Goal: Task Accomplishment & Management: Manage account settings

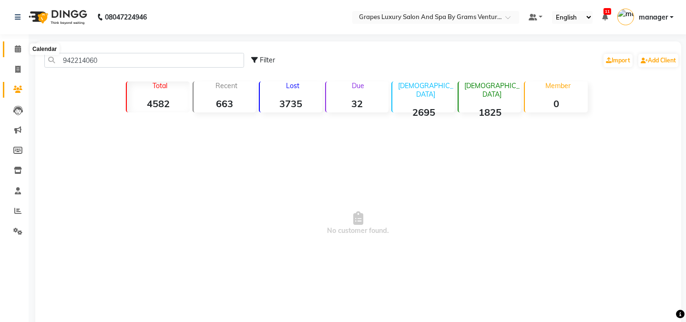
type input "942214060"
click at [15, 48] on icon at bounding box center [18, 48] width 6 height 7
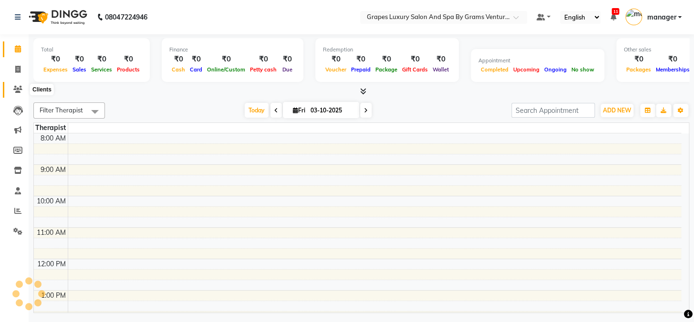
click at [16, 89] on icon at bounding box center [17, 89] width 9 height 7
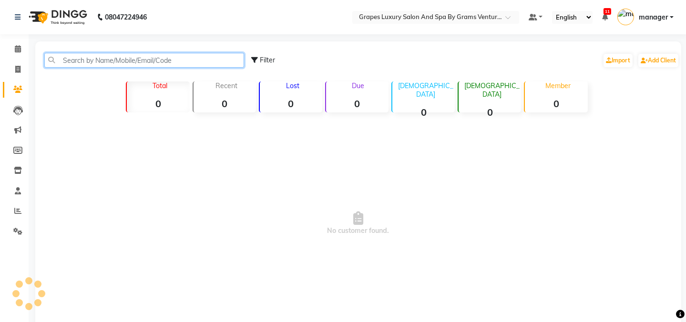
click at [121, 61] on input "text" at bounding box center [144, 60] width 200 height 15
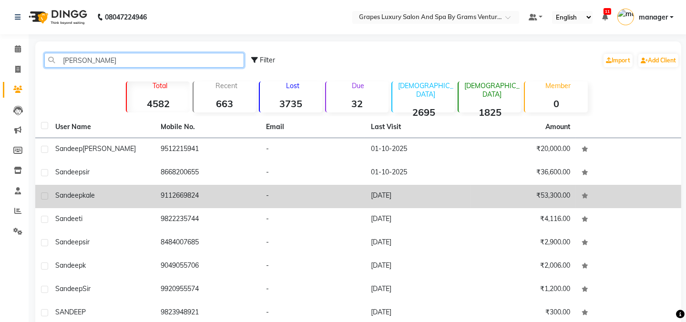
type input "sandee"
click at [95, 196] on span "kale" at bounding box center [88, 195] width 12 height 9
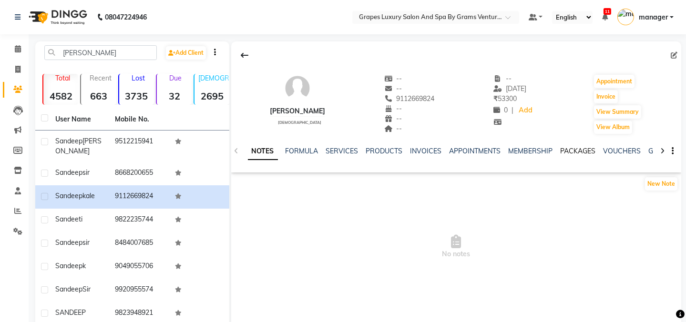
click at [583, 150] on link "PACKAGES" at bounding box center [578, 151] width 35 height 9
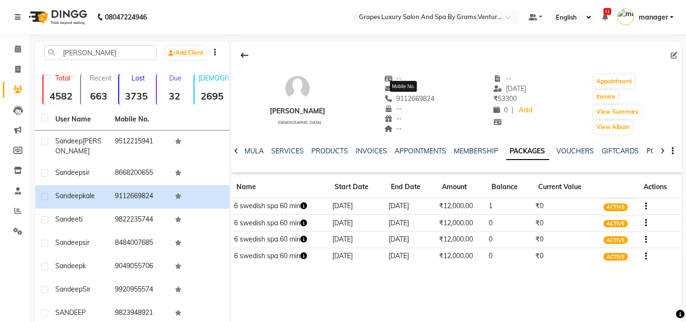
drag, startPoint x: 433, startPoint y: 96, endPoint x: 388, endPoint y: 99, distance: 44.5
click at [388, 99] on div "sandeep kale male -- -- 9112669824 Mobile No. -- -- -- -- 20-09-2025 ₹ 53300 0 …" at bounding box center [456, 99] width 450 height 71
copy span "9112669824"
click at [20, 49] on icon at bounding box center [18, 48] width 6 height 7
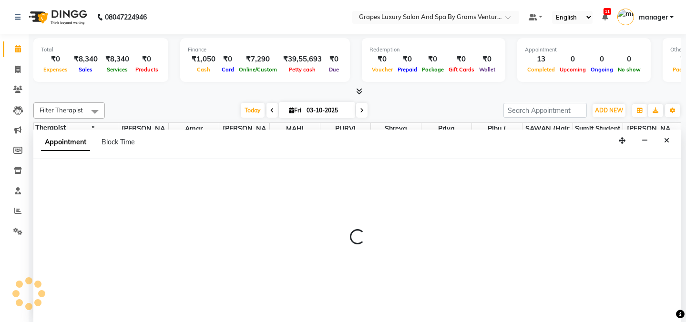
select select "52047"
select select "1155"
select select "tentative"
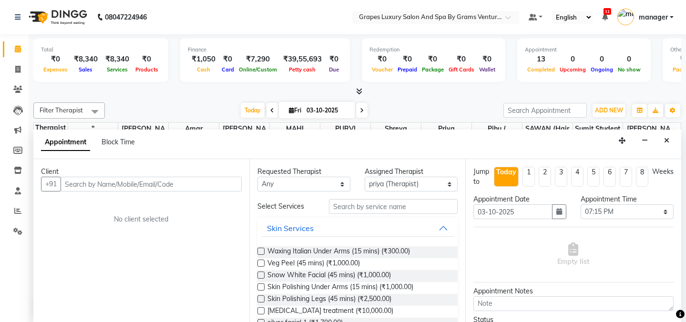
drag, startPoint x: 449, startPoint y: 245, endPoint x: 188, endPoint y: 187, distance: 268.2
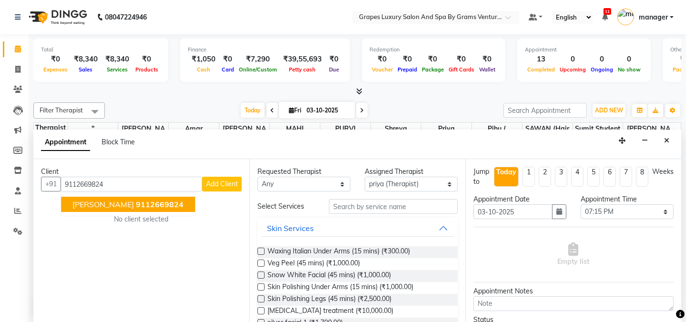
click at [94, 204] on span "[PERSON_NAME]" at bounding box center [102, 205] width 61 height 10
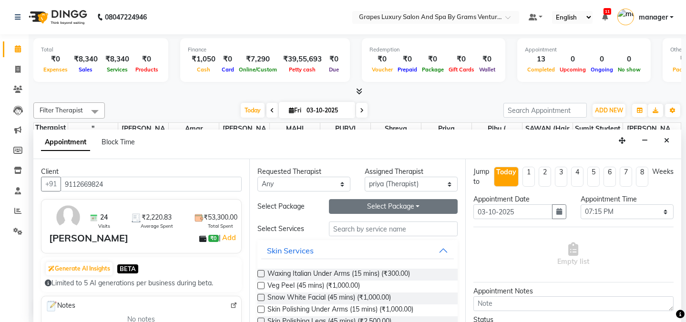
type input "9112669824"
click at [371, 204] on button "Select Package Toggle Dropdown" at bounding box center [393, 206] width 129 height 15
click at [358, 227] on li "6 swedish spa 60 min" at bounding box center [375, 226] width 92 height 14
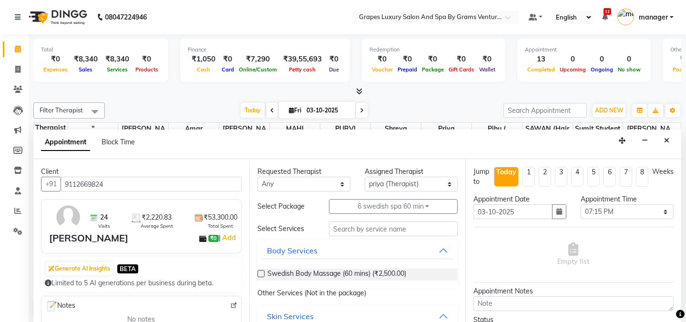
click at [261, 275] on label at bounding box center [260, 273] width 7 height 7
click at [261, 275] on input "checkbox" at bounding box center [260, 275] width 6 height 6
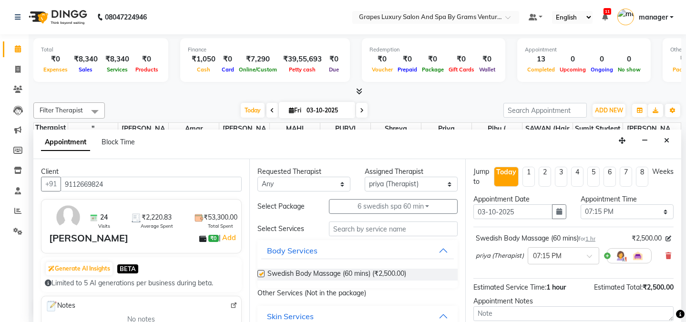
checkbox input "false"
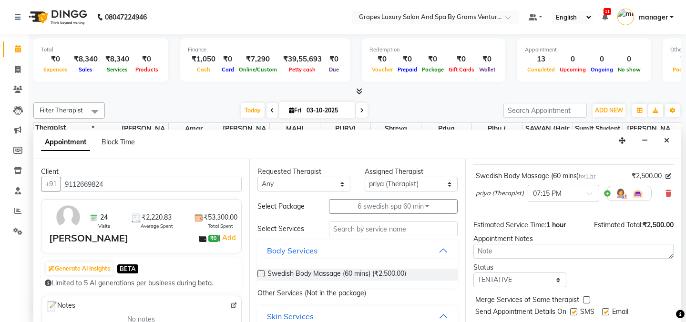
scroll to position [86, 0]
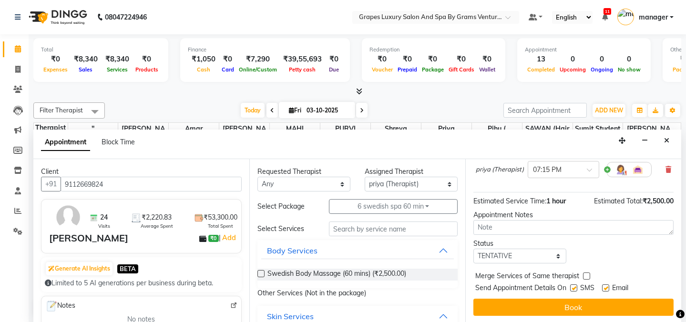
click at [572, 286] on label at bounding box center [573, 288] width 7 height 7
click at [572, 286] on input "checkbox" at bounding box center [573, 289] width 6 height 6
checkbox input "false"
click at [606, 286] on label at bounding box center [605, 288] width 7 height 7
click at [606, 286] on input "checkbox" at bounding box center [605, 289] width 6 height 6
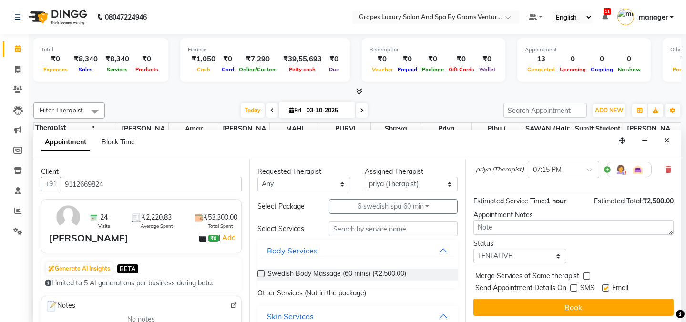
checkbox input "false"
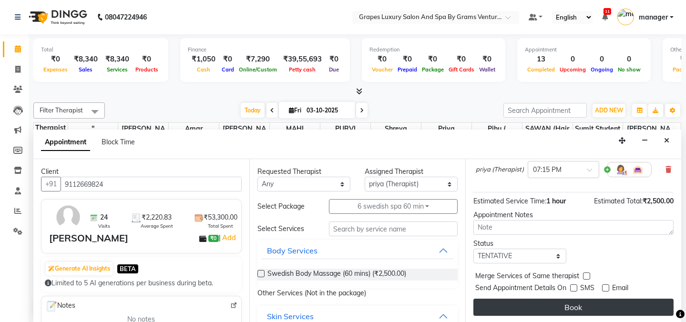
click at [594, 308] on button "Book" at bounding box center [573, 307] width 200 height 17
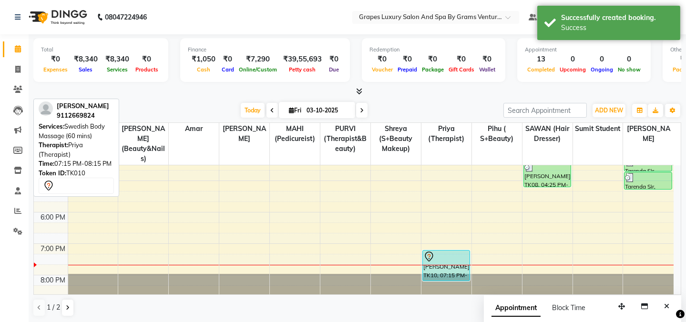
scroll to position [0, 0]
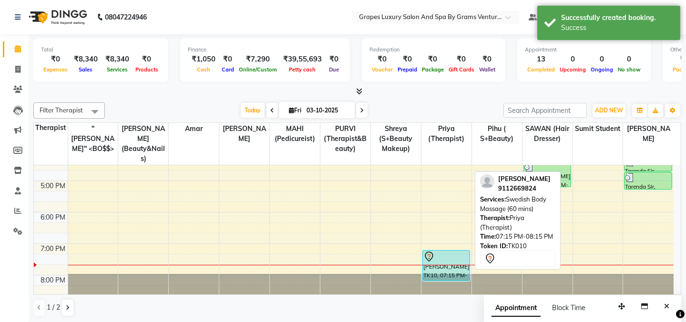
click at [442, 255] on div "[PERSON_NAME], TK10, 07:15 PM-08:15 PM, Swedish Body Massage (60 mins)" at bounding box center [446, 266] width 47 height 30
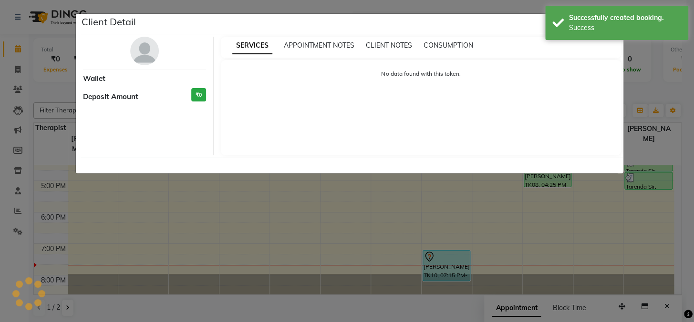
select select "7"
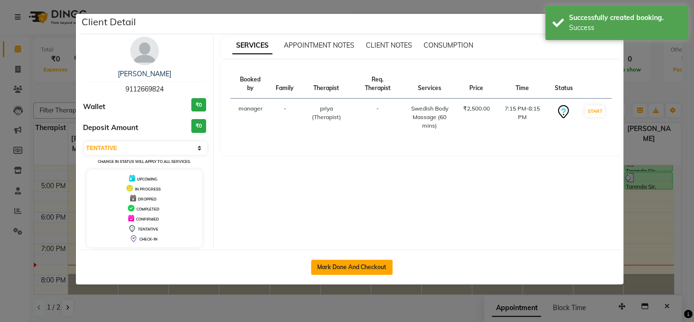
click at [362, 264] on button "Mark Done And Checkout" at bounding box center [352, 267] width 82 height 15
select select "service"
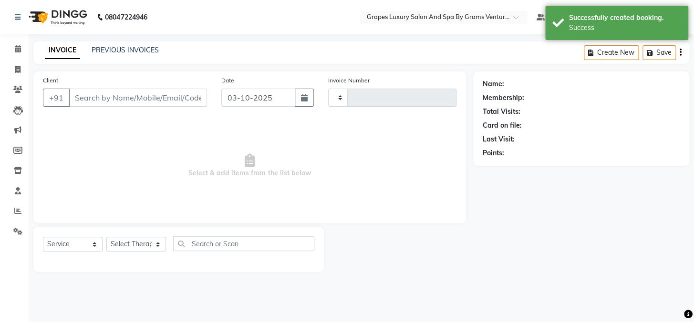
type input "2770"
select select "3585"
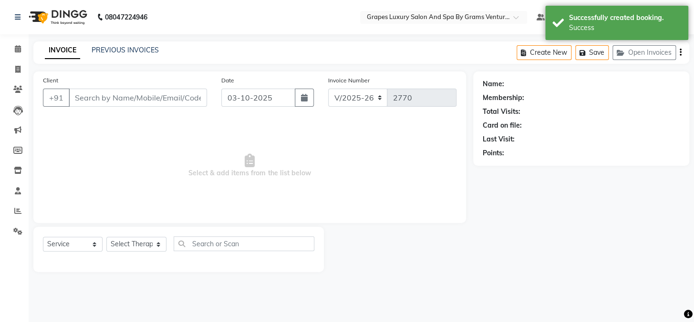
type input "9112669824"
select select "52047"
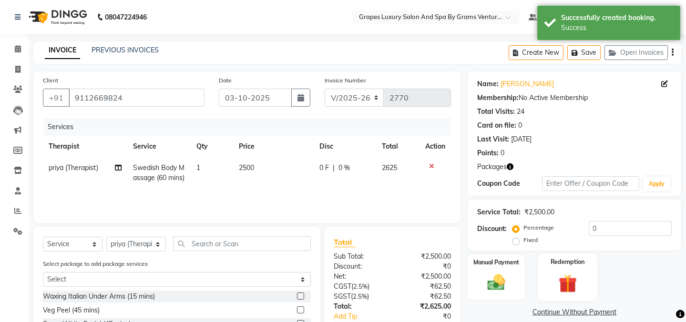
click at [574, 272] on img at bounding box center [567, 283] width 30 height 22
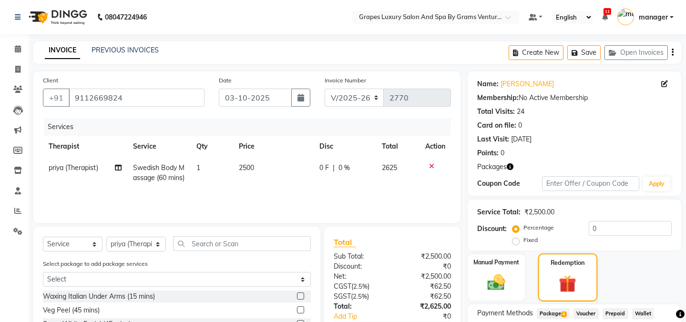
scroll to position [82, 0]
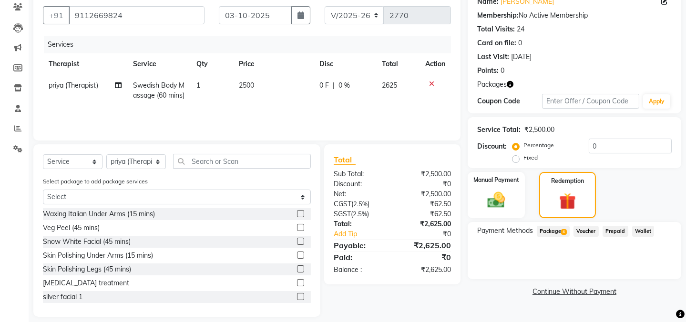
click at [551, 232] on span "Package 4" at bounding box center [553, 231] width 33 height 11
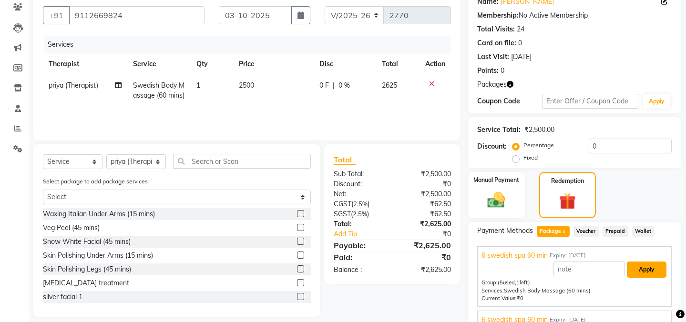
click at [638, 267] on button "Apply" at bounding box center [647, 270] width 40 height 16
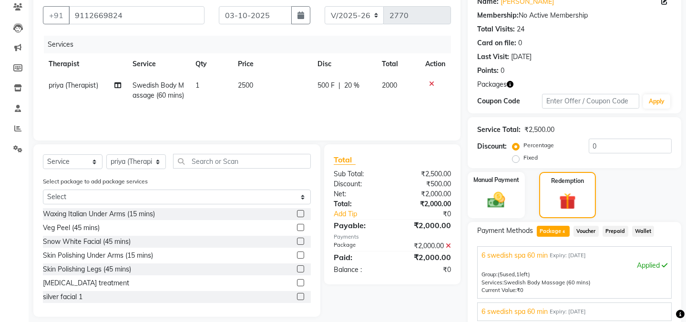
scroll to position [203, 0]
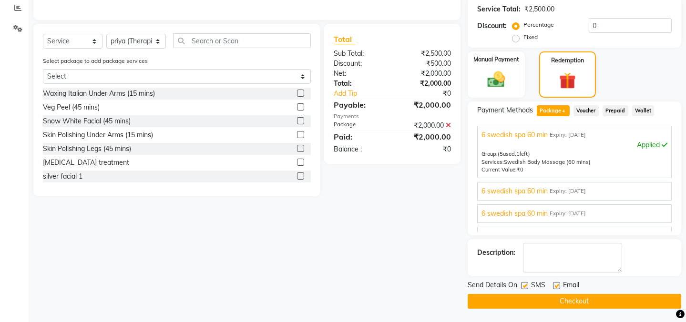
click at [524, 286] on label at bounding box center [524, 285] width 7 height 7
click at [524, 286] on input "checkbox" at bounding box center [524, 286] width 6 height 6
checkbox input "false"
click at [557, 286] on label at bounding box center [556, 285] width 7 height 7
click at [557, 286] on input "checkbox" at bounding box center [556, 286] width 6 height 6
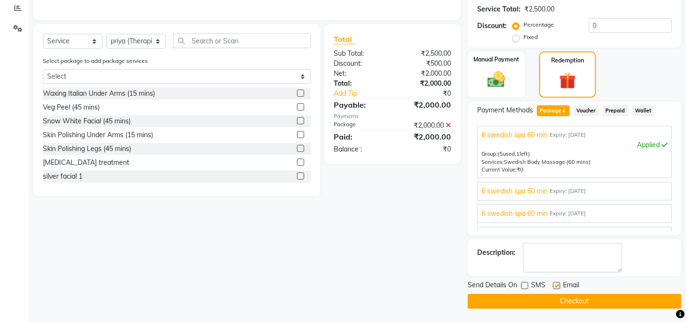
checkbox input "false"
click at [560, 302] on button "Checkout" at bounding box center [575, 301] width 214 height 15
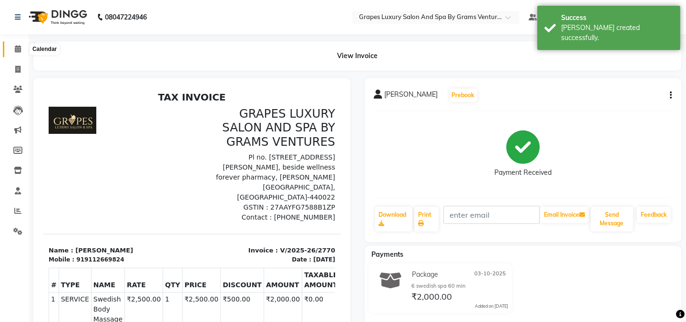
click at [17, 51] on icon at bounding box center [18, 48] width 6 height 7
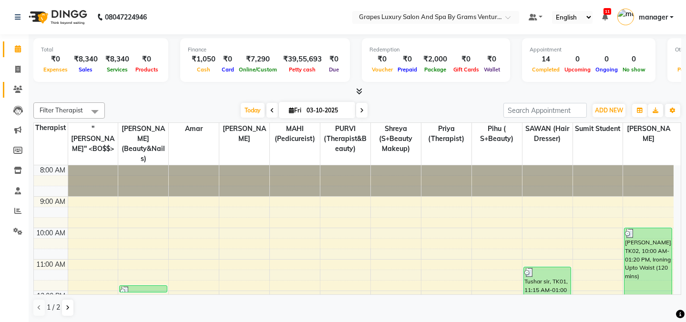
click at [18, 95] on link "Clients" at bounding box center [14, 90] width 23 height 16
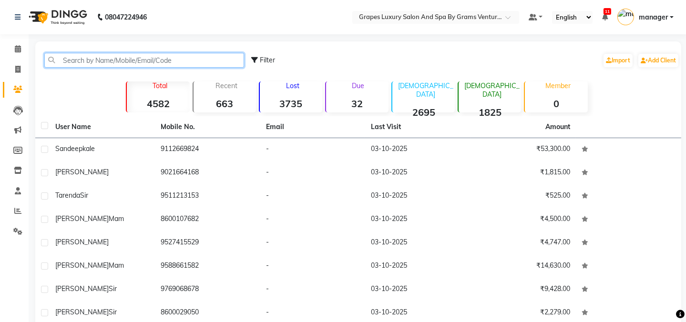
click at [84, 57] on input "text" at bounding box center [144, 60] width 200 height 15
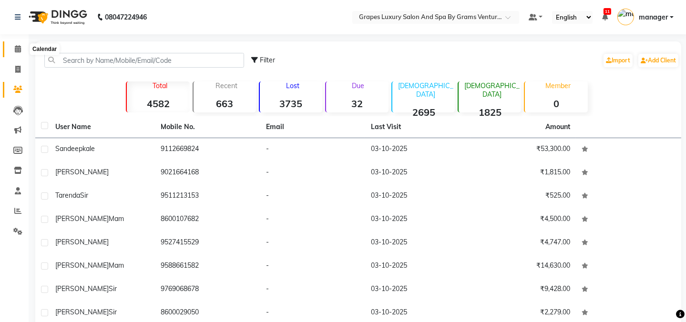
click at [22, 52] on span at bounding box center [18, 49] width 17 height 11
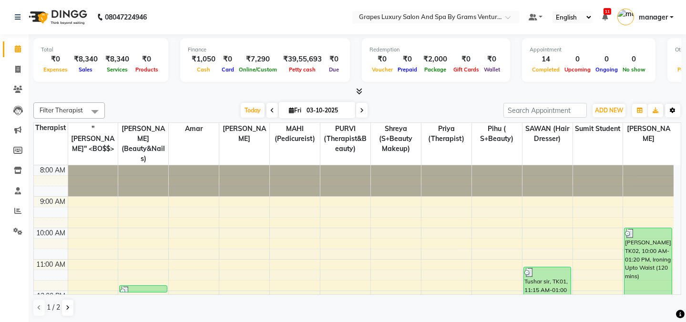
drag, startPoint x: 669, startPoint y: 196, endPoint x: 671, endPoint y: 103, distance: 92.5
click at [683, 278] on div "Total ₹0 Expenses ₹8,340 Sales ₹8,340 Services ₹0 Products Finance ₹1,050 Cash …" at bounding box center [357, 178] width 657 height 289
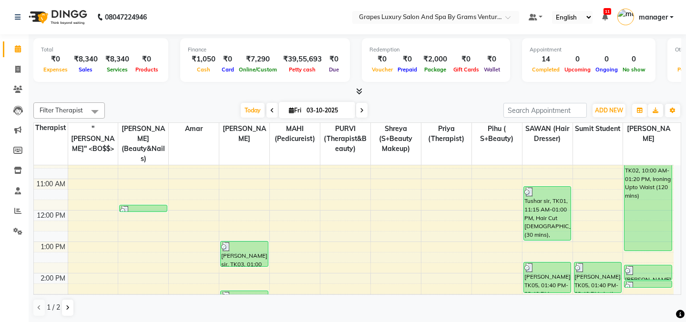
scroll to position [267, 0]
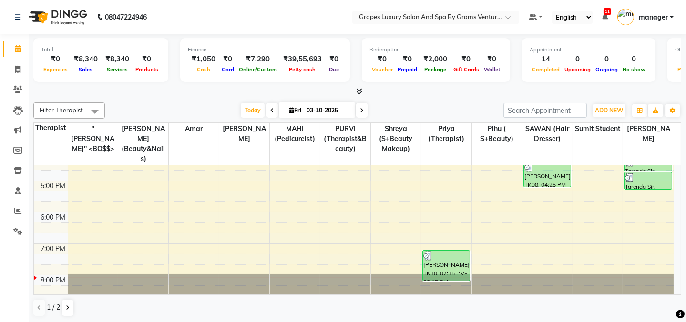
drag, startPoint x: 124, startPoint y: 92, endPoint x: 109, endPoint y: 87, distance: 16.0
click at [125, 92] on div at bounding box center [357, 92] width 648 height 10
click at [16, 93] on span at bounding box center [18, 89] width 17 height 11
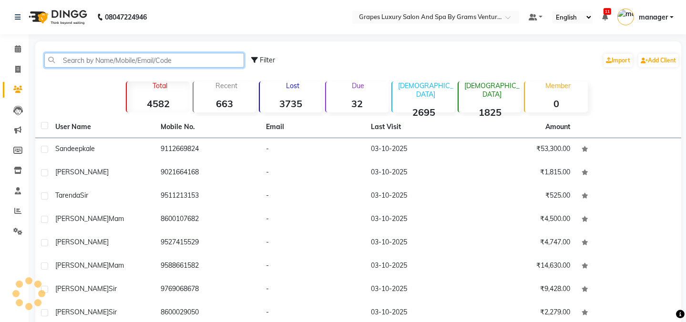
click at [73, 65] on input "text" at bounding box center [144, 60] width 200 height 15
click at [77, 54] on input "text" at bounding box center [144, 60] width 200 height 15
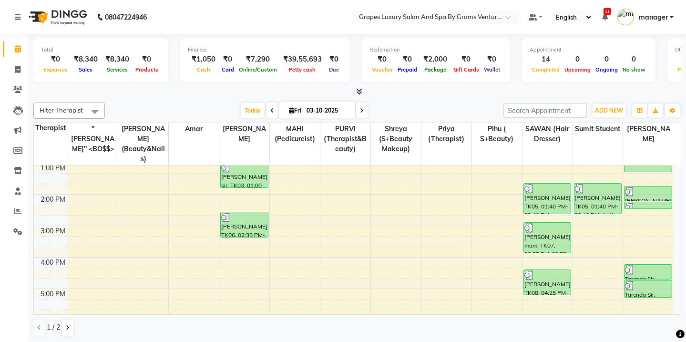
scroll to position [248, 0]
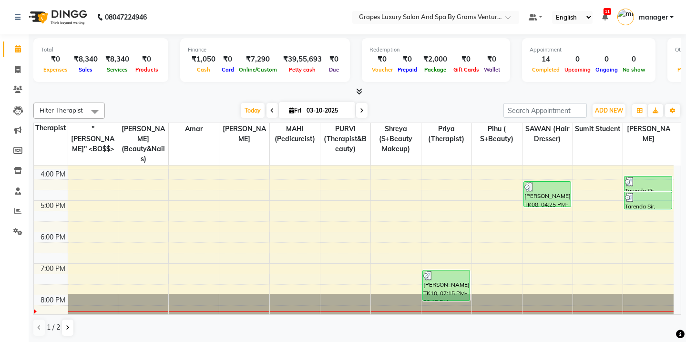
click at [154, 207] on div "8:00 AM 9:00 AM 10:00 AM 11:00 AM 12:00 PM 1:00 PM 2:00 PM 3:00 PM 4:00 PM 5:00…" at bounding box center [354, 122] width 640 height 409
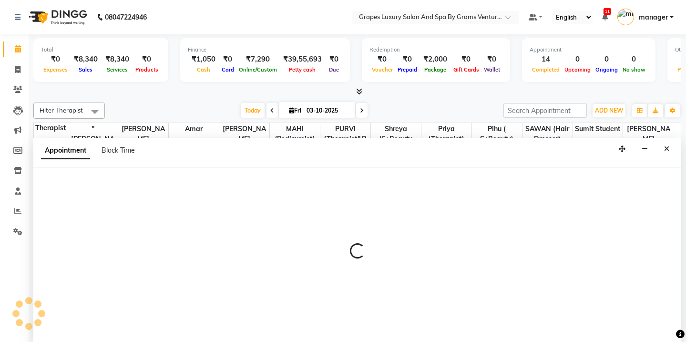
scroll to position [0, 0]
select select "33161"
select select "tentative"
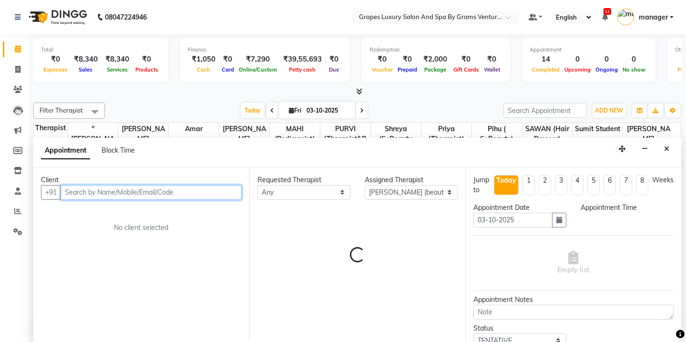
select select "1035"
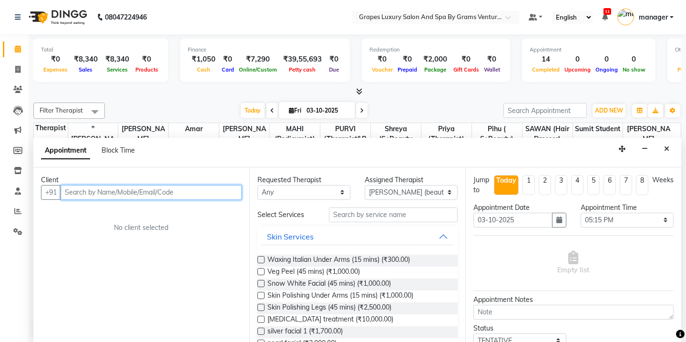
click at [100, 192] on input "text" at bounding box center [151, 192] width 181 height 15
click at [70, 196] on input "text" at bounding box center [151, 192] width 181 height 15
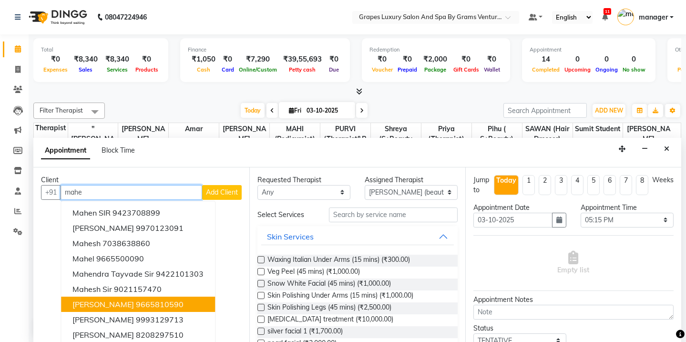
click at [147, 303] on ngb-highlight "9665810590" at bounding box center [160, 304] width 48 height 10
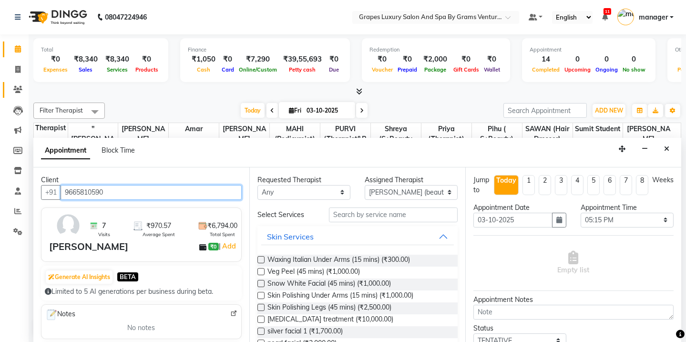
type input "9665810590"
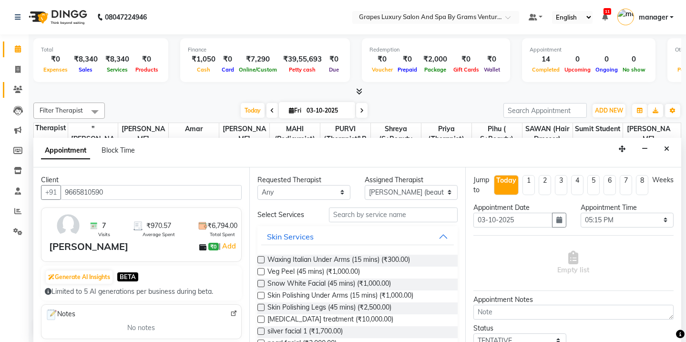
click at [23, 92] on span at bounding box center [18, 89] width 17 height 11
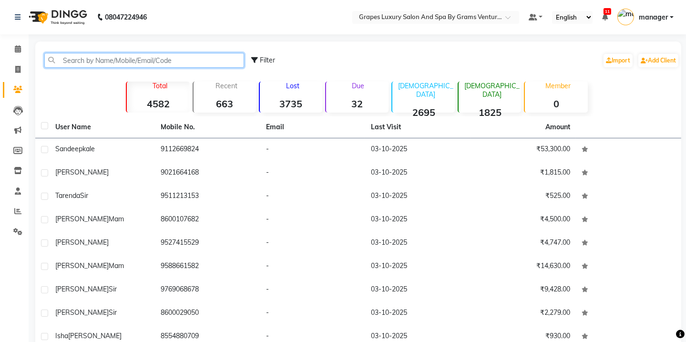
click at [71, 54] on input "text" at bounding box center [144, 60] width 200 height 15
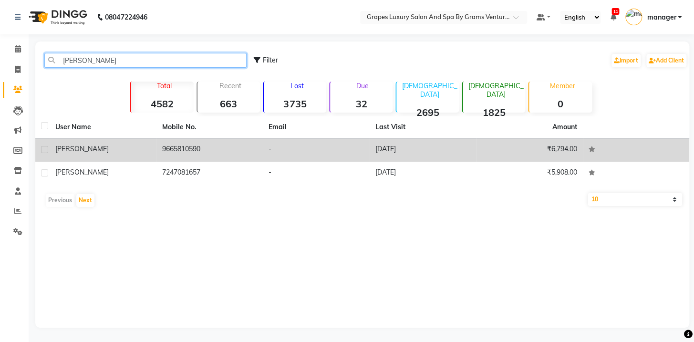
type input "[PERSON_NAME]"
click at [255, 141] on td "9665810590" at bounding box center [209, 149] width 107 height 23
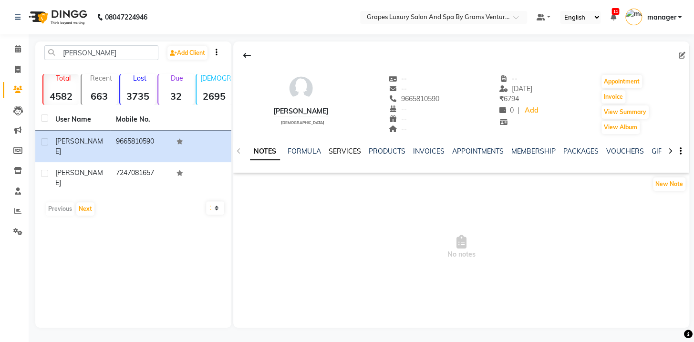
click at [352, 148] on link "SERVICES" at bounding box center [344, 151] width 32 height 9
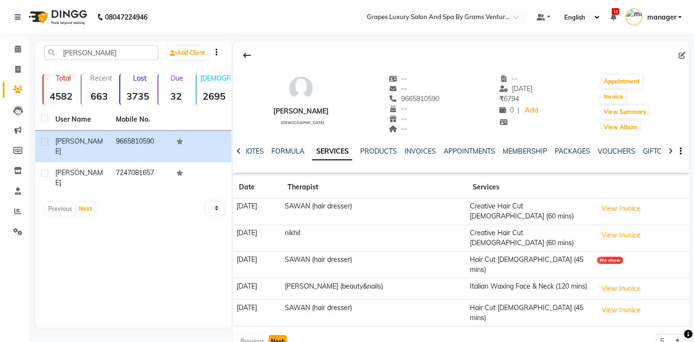
click at [276, 335] on button "Next" at bounding box center [277, 341] width 18 height 13
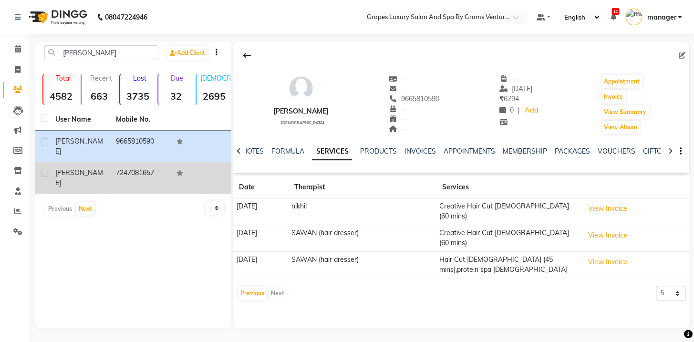
click at [140, 172] on td "7247081657" at bounding box center [140, 177] width 61 height 31
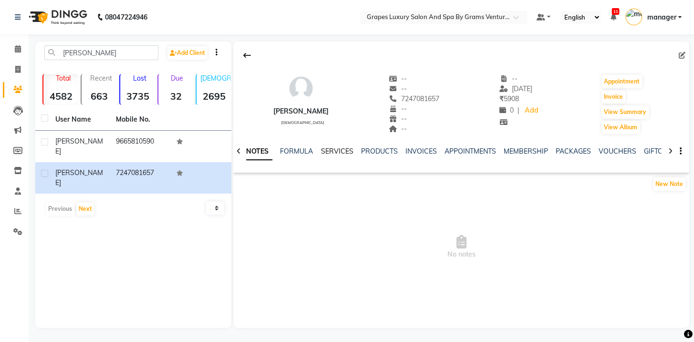
click at [336, 151] on link "SERVICES" at bounding box center [336, 151] width 32 height 9
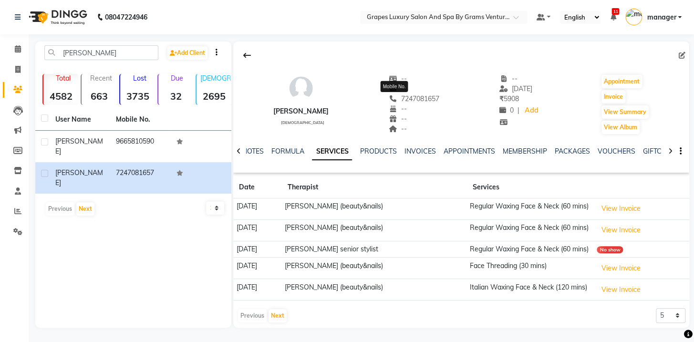
drag, startPoint x: 421, startPoint y: 96, endPoint x: 378, endPoint y: 98, distance: 43.0
click at [378, 98] on div "[PERSON_NAME] [DEMOGRAPHIC_DATA] -- -- [PHONE_NUMBER] Mobile No. -- -- -- -- [D…" at bounding box center [461, 99] width 456 height 71
copy span "7247081657"
click at [19, 47] on icon at bounding box center [18, 48] width 6 height 7
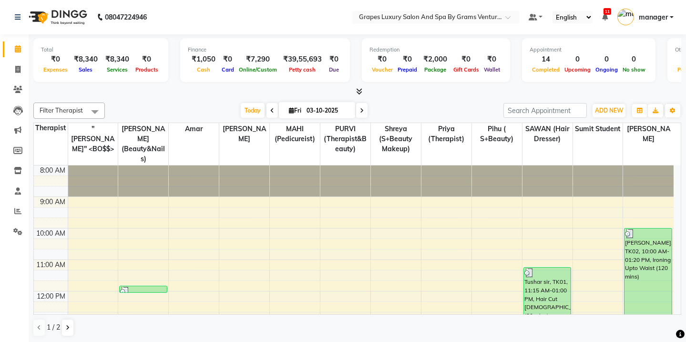
select select "33161"
select select "tentative"
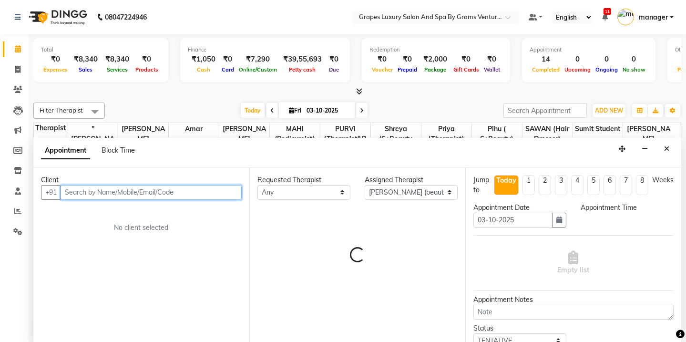
select select "615"
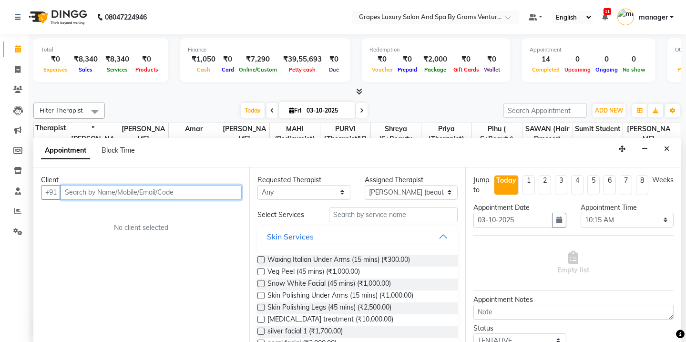
paste input "7247081657"
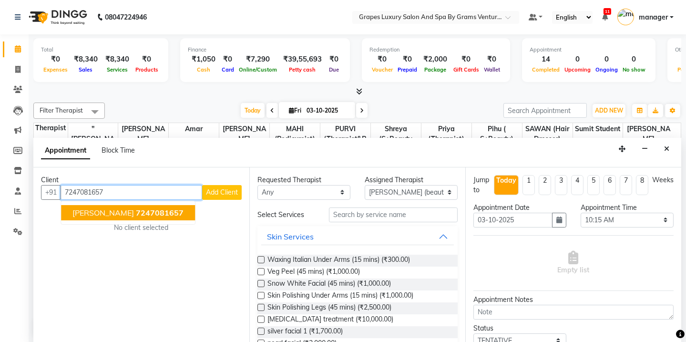
drag, startPoint x: 120, startPoint y: 209, endPoint x: 194, endPoint y: 205, distance: 73.5
click at [136, 209] on span "7247081657" at bounding box center [160, 213] width 48 height 10
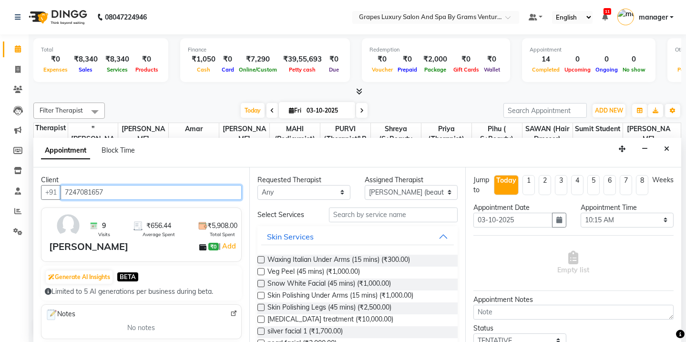
type input "7247081657"
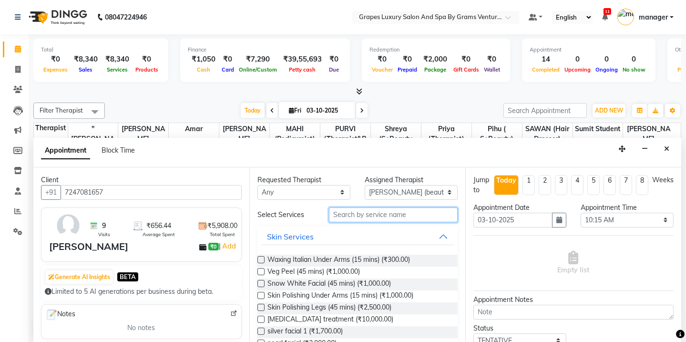
click at [353, 212] on input "text" at bounding box center [393, 214] width 129 height 15
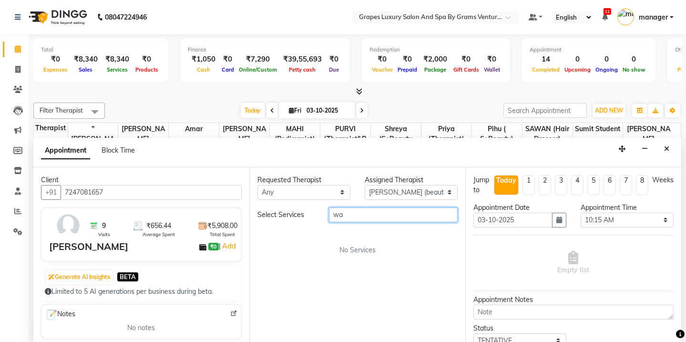
type input "w"
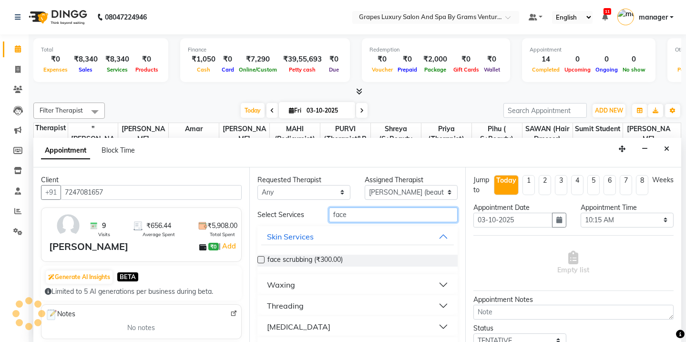
type input "face"
click at [312, 282] on button "Waxing" at bounding box center [357, 284] width 193 height 17
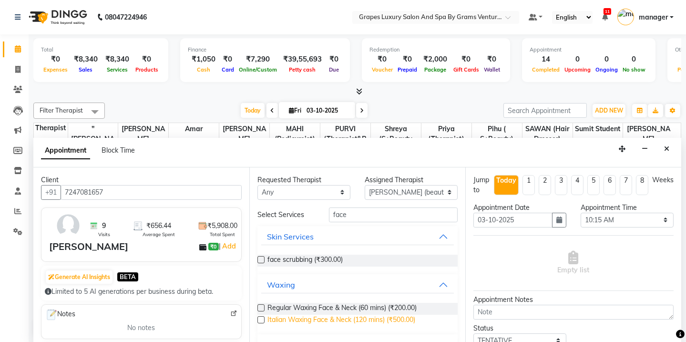
click at [324, 319] on span "Italian Waxing Face & Neck (120 mins) (₹500.00)" at bounding box center [341, 321] width 148 height 12
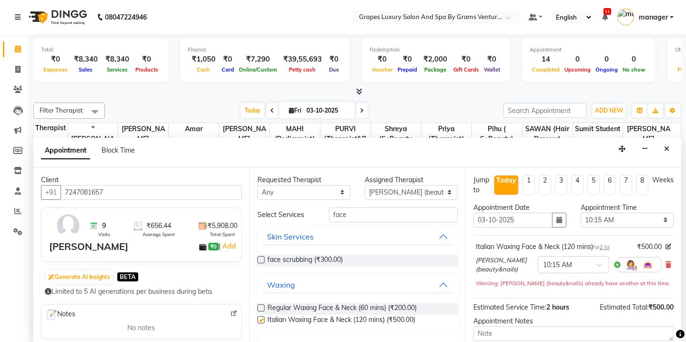
checkbox input "false"
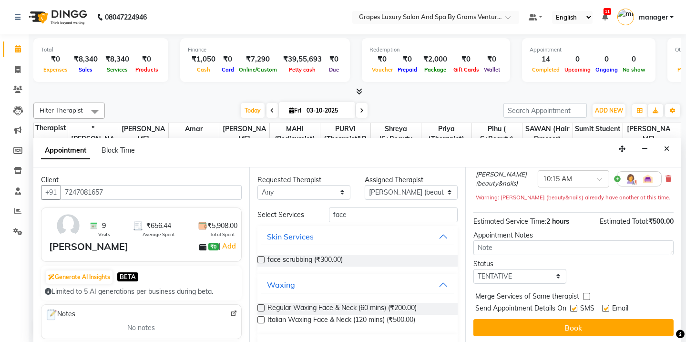
click at [573, 306] on label at bounding box center [573, 308] width 7 height 7
click at [573, 306] on input "checkbox" at bounding box center [573, 309] width 6 height 6
checkbox input "false"
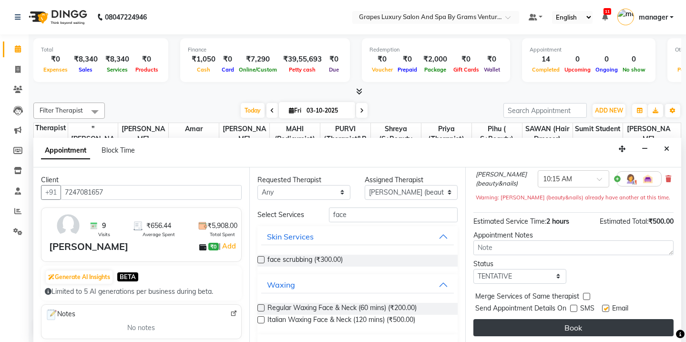
drag, startPoint x: 604, startPoint y: 306, endPoint x: 604, endPoint y: 318, distance: 11.4
click at [604, 310] on div at bounding box center [605, 310] width 6 height 10
click at [602, 327] on button "Book" at bounding box center [573, 327] width 200 height 17
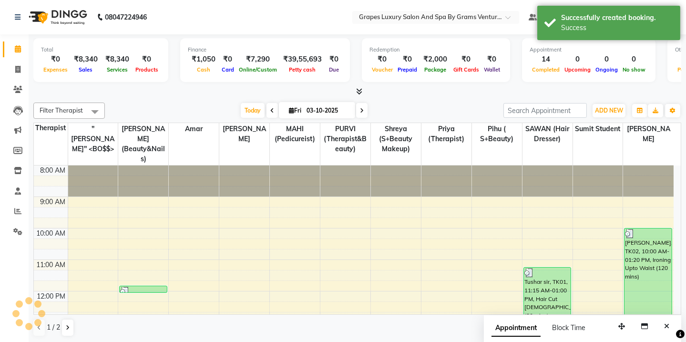
scroll to position [0, 0]
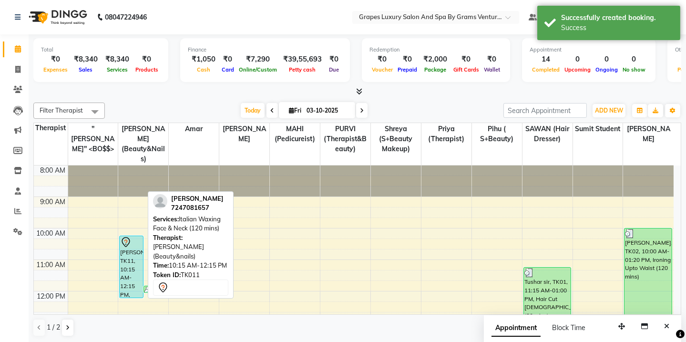
click at [133, 255] on div "[PERSON_NAME], TK11, 10:15 AM-12:15 PM, Italian Waxing Face & Neck (120 mins)" at bounding box center [131, 266] width 23 height 61
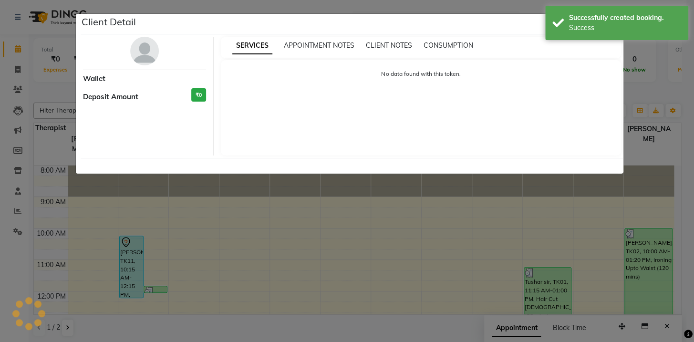
select select "7"
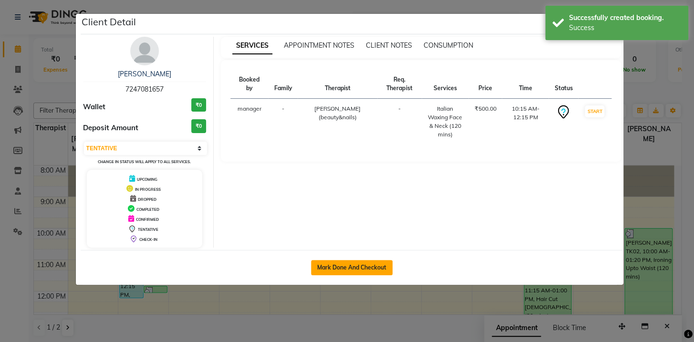
click at [374, 267] on button "Mark Done And Checkout" at bounding box center [352, 267] width 82 height 15
select select "service"
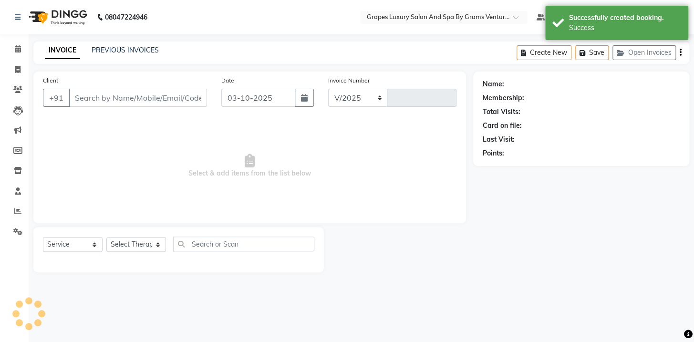
select select "3585"
type input "2771"
click at [587, 17] on div "Successfully created booking." at bounding box center [625, 18] width 112 height 10
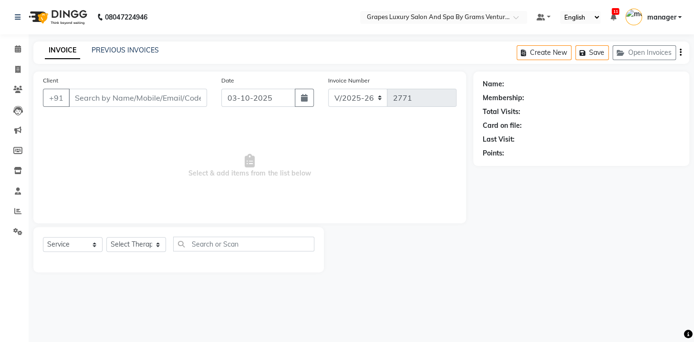
type input "7247081657"
select select "33161"
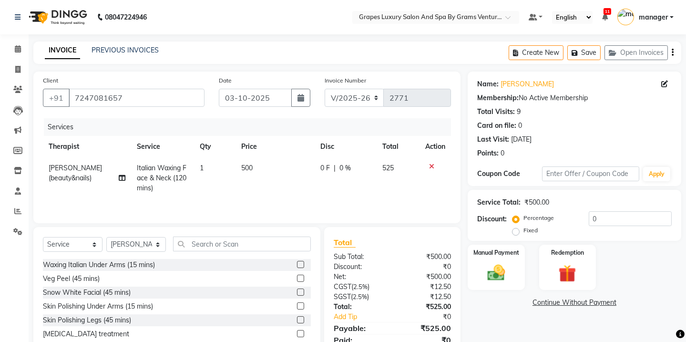
click at [523, 231] on label "Fixed" at bounding box center [530, 230] width 14 height 9
click at [516, 231] on input "Fixed" at bounding box center [517, 230] width 7 height 7
radio input "true"
click at [592, 223] on input "0" at bounding box center [630, 218] width 83 height 15
type input "25"
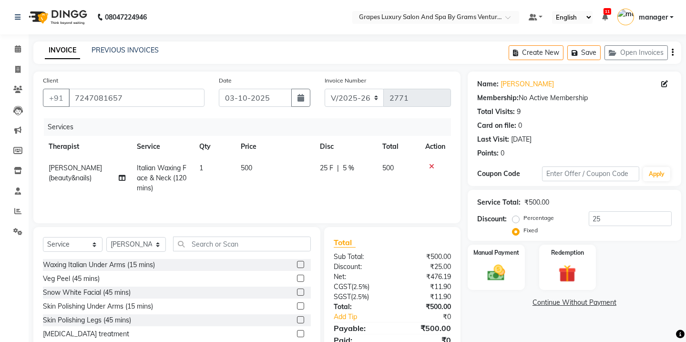
click at [334, 178] on td "25 F | 5 %" at bounding box center [345, 177] width 62 height 41
select select "33161"
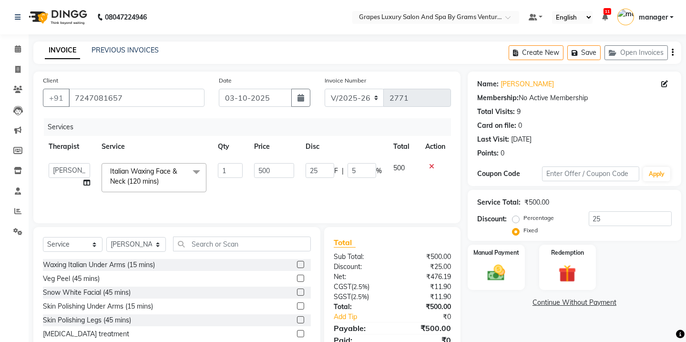
click at [378, 169] on span "%" at bounding box center [379, 171] width 6 height 10
click at [366, 174] on input "5" at bounding box center [361, 170] width 29 height 15
type input "5"
click at [494, 301] on link "Continue Without Payment" at bounding box center [575, 302] width 210 height 10
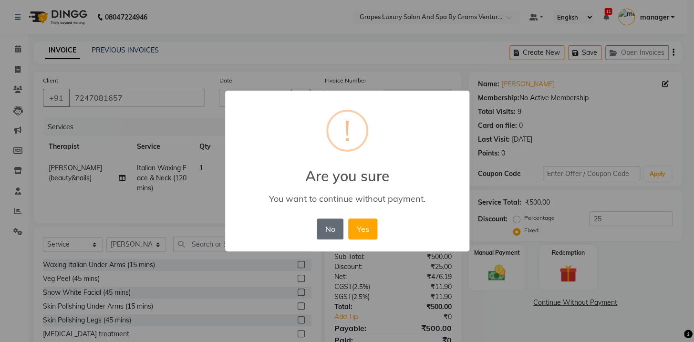
click at [332, 231] on button "No" at bounding box center [330, 228] width 27 height 21
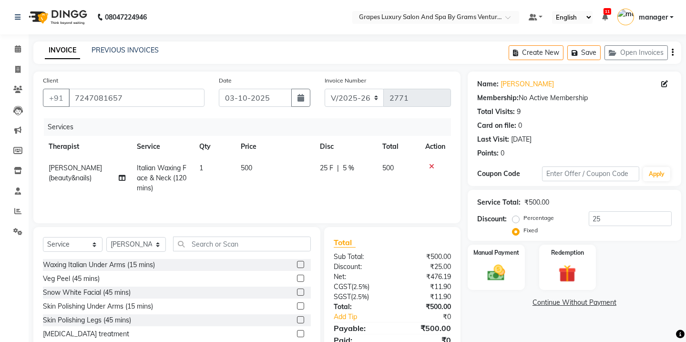
scroll to position [40, 0]
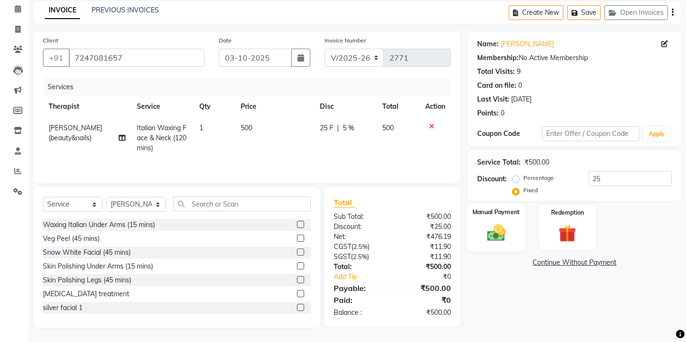
click at [500, 228] on img at bounding box center [496, 232] width 30 height 21
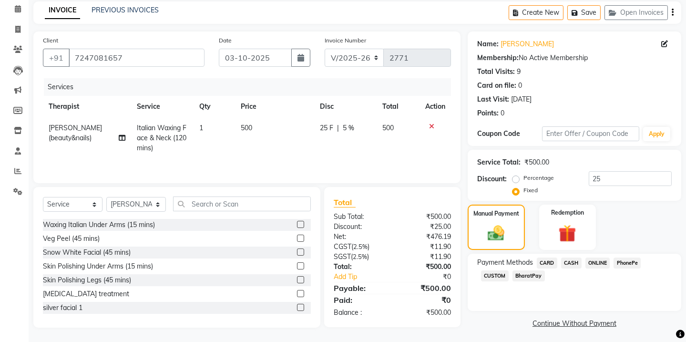
click at [600, 262] on span "ONLINE" at bounding box center [597, 262] width 25 height 11
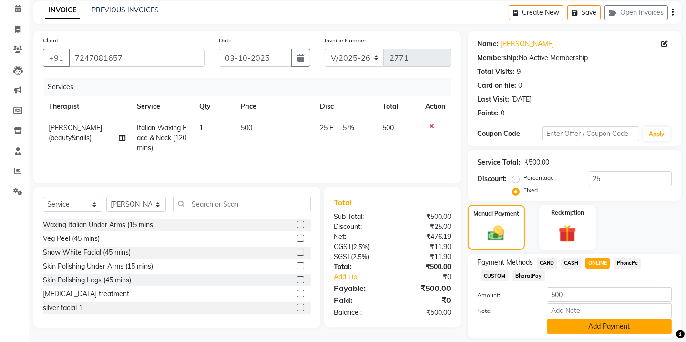
click at [616, 331] on button "Add Payment" at bounding box center [609, 326] width 125 height 15
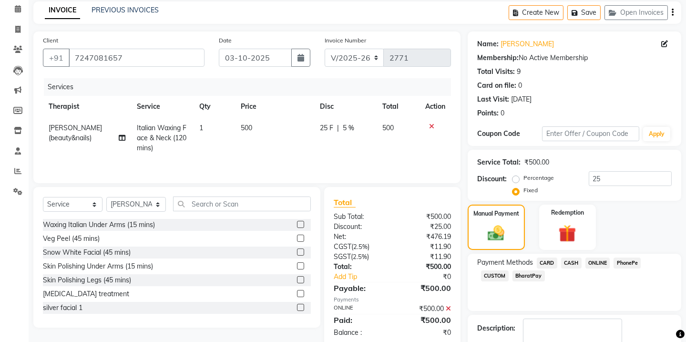
scroll to position [96, 0]
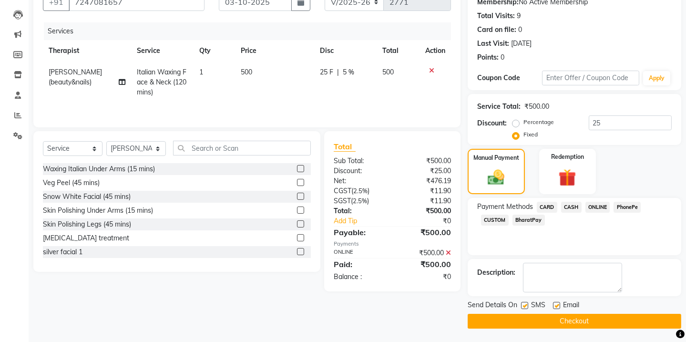
click at [523, 305] on label at bounding box center [524, 305] width 7 height 7
click at [523, 305] on input "checkbox" at bounding box center [524, 306] width 6 height 6
checkbox input "false"
click at [557, 302] on label at bounding box center [556, 305] width 7 height 7
click at [557, 303] on input "checkbox" at bounding box center [556, 306] width 6 height 6
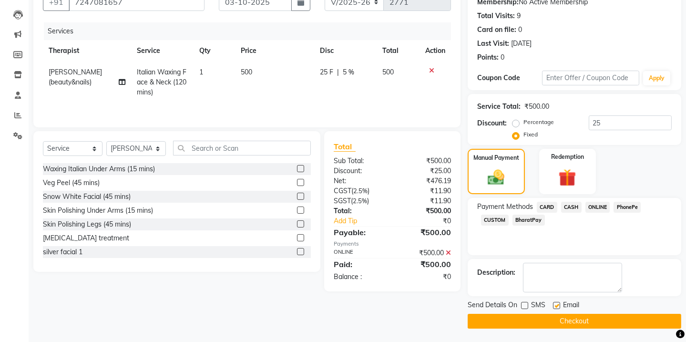
checkbox input "false"
drag, startPoint x: 563, startPoint y: 317, endPoint x: 567, endPoint y: 308, distance: 9.8
click at [564, 317] on button "Checkout" at bounding box center [575, 321] width 214 height 15
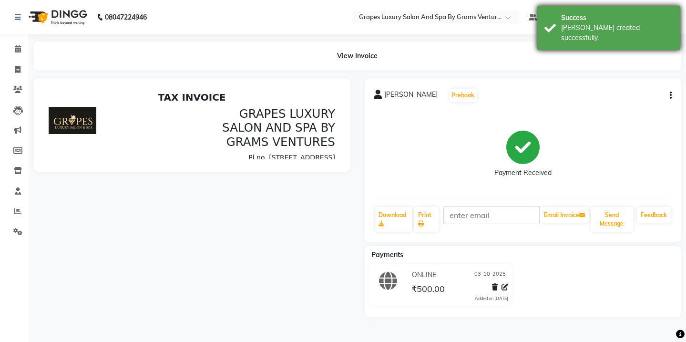
click at [590, 26] on div "[PERSON_NAME] created successfully." at bounding box center [617, 33] width 112 height 20
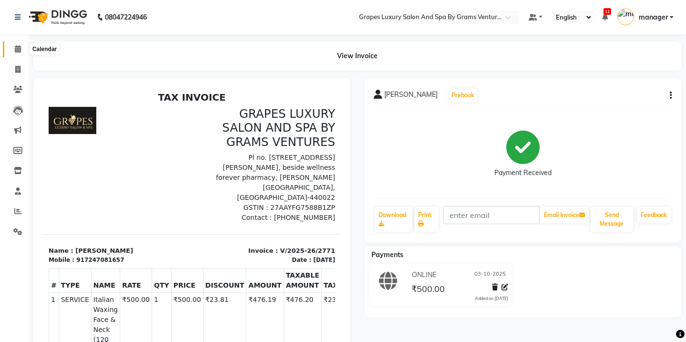
click at [19, 46] on icon at bounding box center [18, 48] width 6 height 7
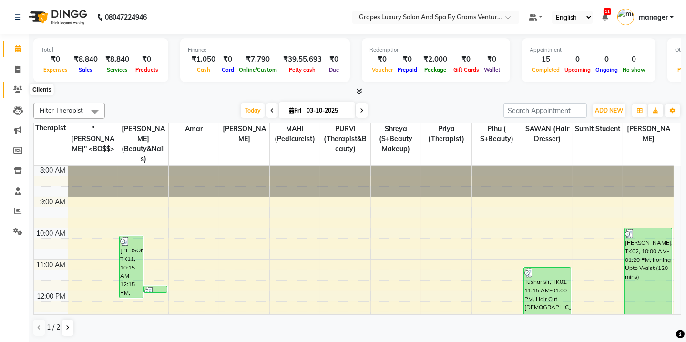
drag, startPoint x: 10, startPoint y: 90, endPoint x: 19, endPoint y: 90, distance: 9.5
click at [10, 90] on span at bounding box center [18, 89] width 17 height 11
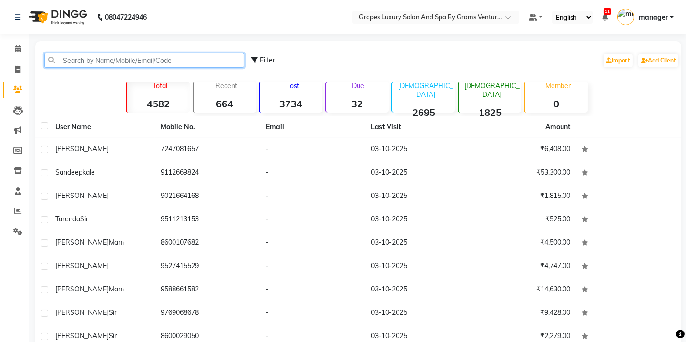
click at [105, 55] on input "text" at bounding box center [144, 60] width 200 height 15
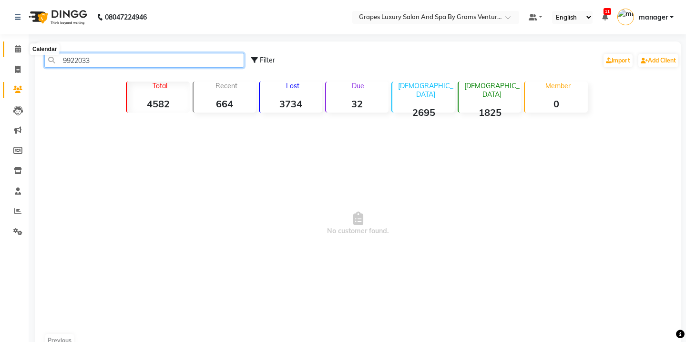
type input "9922033"
click at [10, 46] on span at bounding box center [18, 49] width 17 height 11
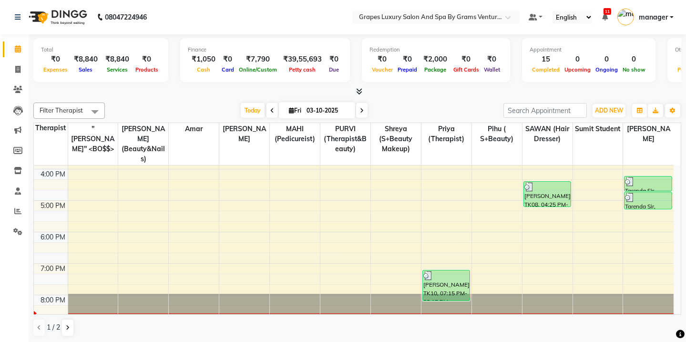
scroll to position [170, 0]
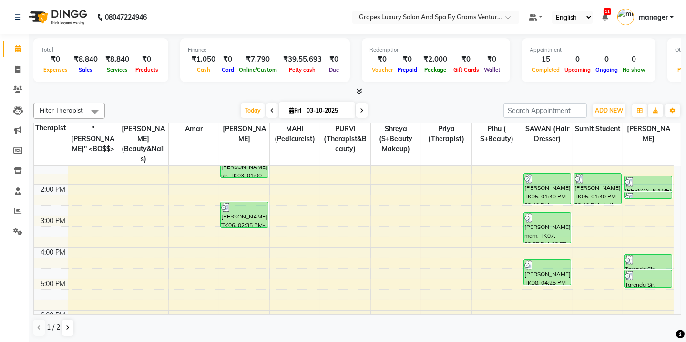
click at [327, 105] on input "03-10-2025" at bounding box center [328, 110] width 48 height 14
select select "10"
select select "2025"
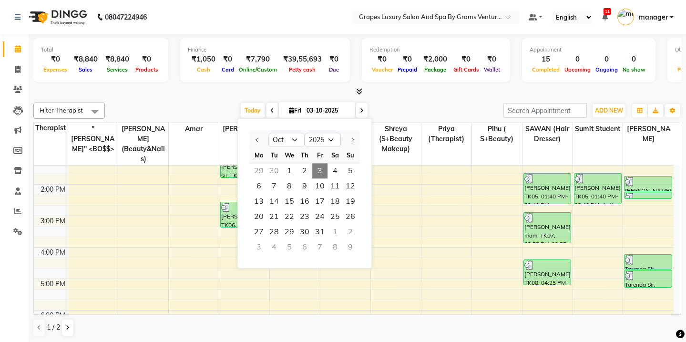
click at [408, 99] on div "Filter Therapist Select All "[PERSON_NAME]'' <BO$$> [PERSON_NAME] (beauty&nails…" at bounding box center [357, 220] width 648 height 242
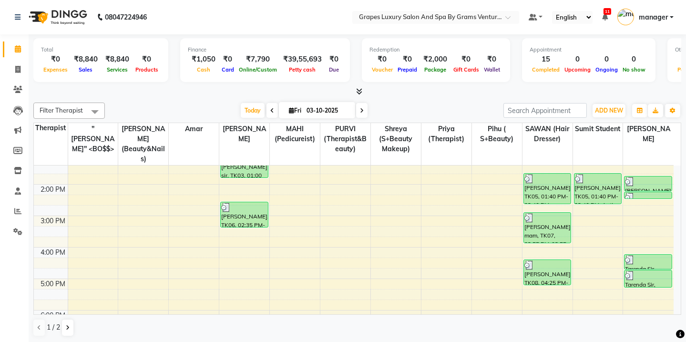
click at [403, 100] on div "Filter Therapist Select All "[PERSON_NAME]'' <BO$$> [PERSON_NAME] (beauty&nails…" at bounding box center [357, 220] width 648 height 242
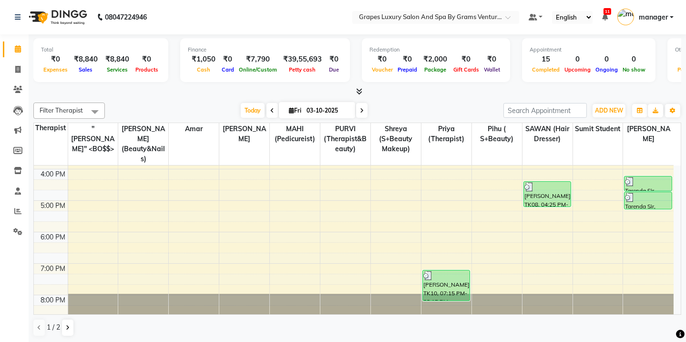
click at [453, 224] on div "8:00 AM 9:00 AM 10:00 AM 11:00 AM 12:00 PM 1:00 PM 2:00 PM 3:00 PM 4:00 PM 5:00…" at bounding box center [354, 122] width 640 height 409
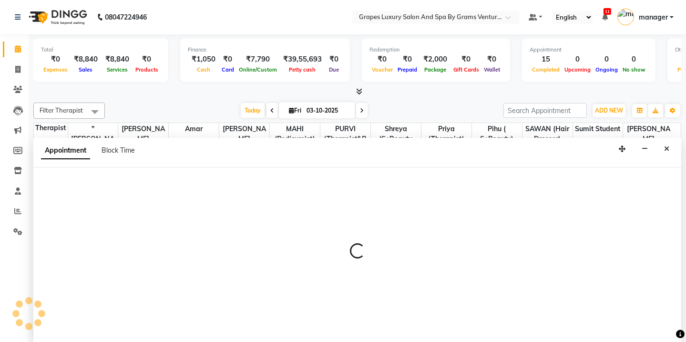
scroll to position [0, 0]
select select "52047"
select select "tentative"
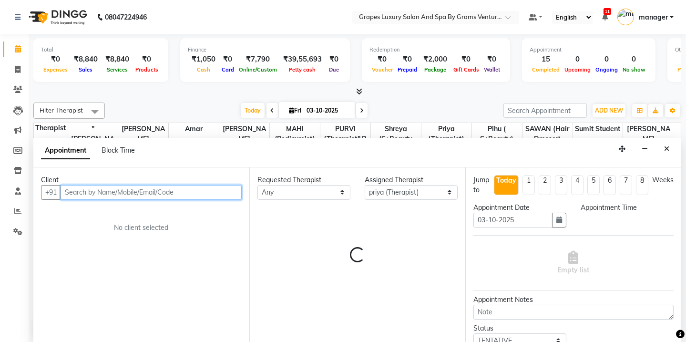
select select "1080"
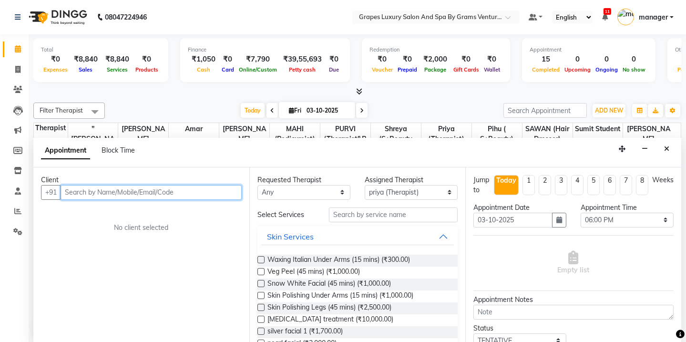
click at [89, 194] on input "text" at bounding box center [151, 192] width 181 height 15
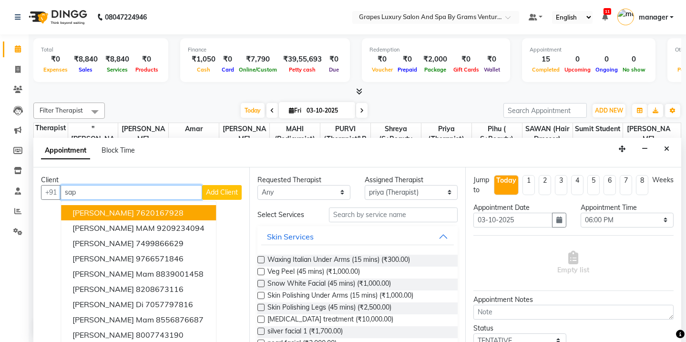
click at [113, 194] on input "sap" at bounding box center [132, 192] width 142 height 15
type input "s"
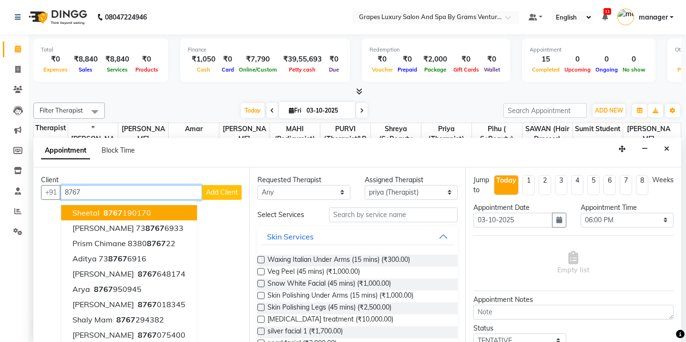
click at [123, 210] on ngb-highlight "8767 190170" at bounding box center [127, 213] width 50 height 10
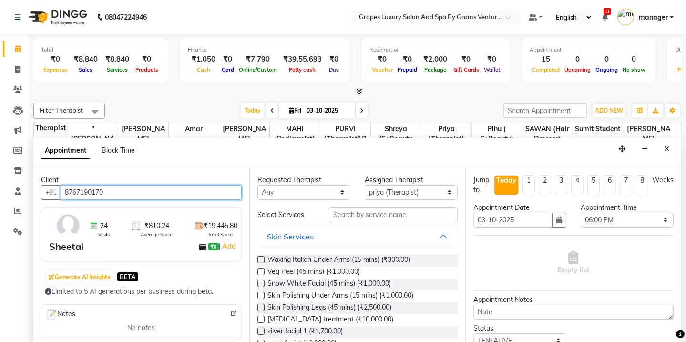
type input "8767190170"
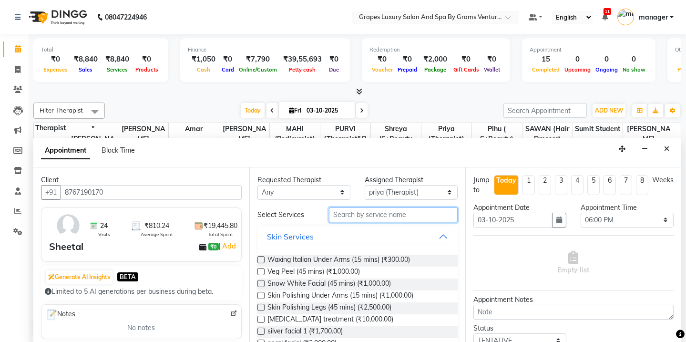
click at [354, 212] on input "text" at bounding box center [393, 214] width 129 height 15
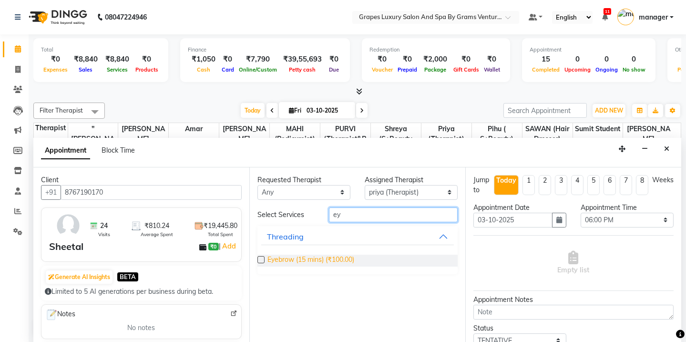
type input "ey"
click at [302, 257] on span "Eyebrow (15 mins) (₹100.00)" at bounding box center [310, 261] width 87 height 12
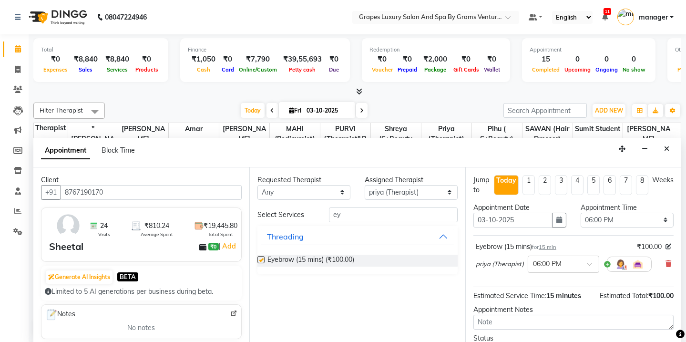
checkbox input "false"
click at [364, 215] on input "ey" at bounding box center [393, 214] width 129 height 15
type input "e"
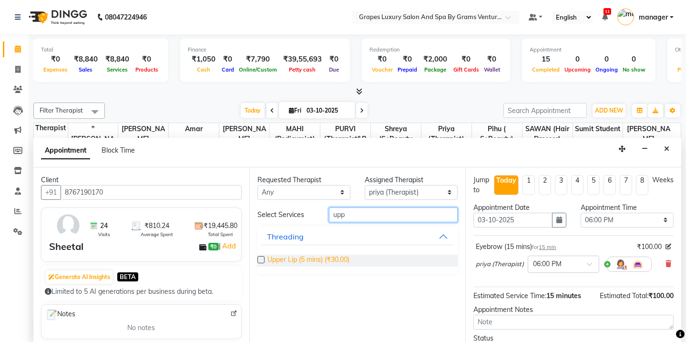
type input "upp"
click at [328, 257] on span "Upper Lip (5 mins) (₹30.00)" at bounding box center [308, 261] width 82 height 12
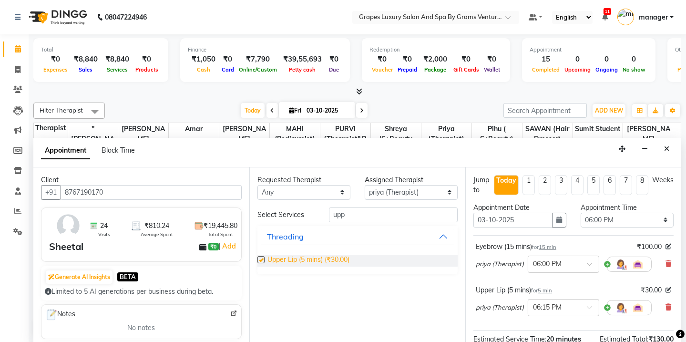
checkbox input "false"
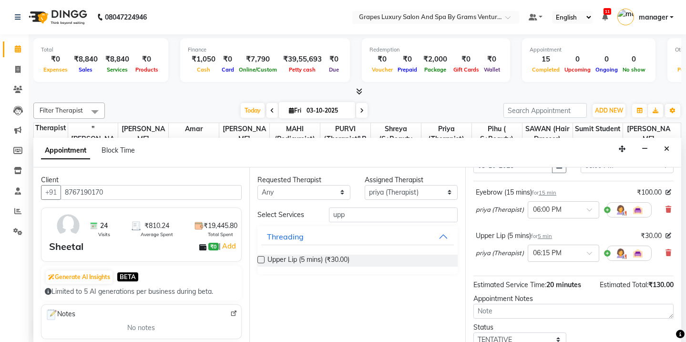
scroll to position [118, 0]
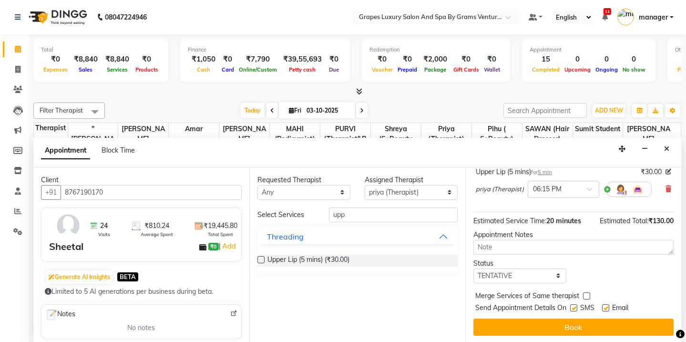
click at [574, 308] on label at bounding box center [573, 307] width 7 height 7
click at [574, 308] on input "checkbox" at bounding box center [573, 309] width 6 height 6
checkbox input "false"
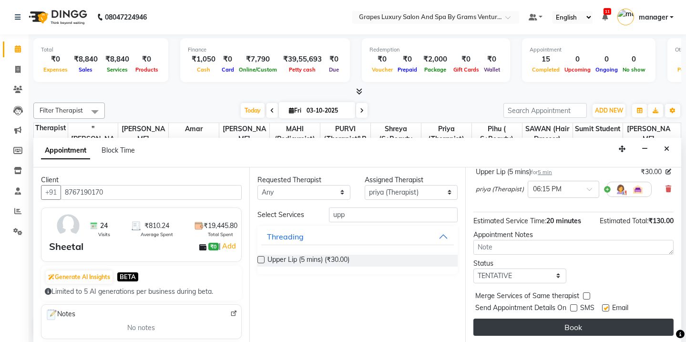
click at [576, 329] on button "Book" at bounding box center [573, 326] width 200 height 17
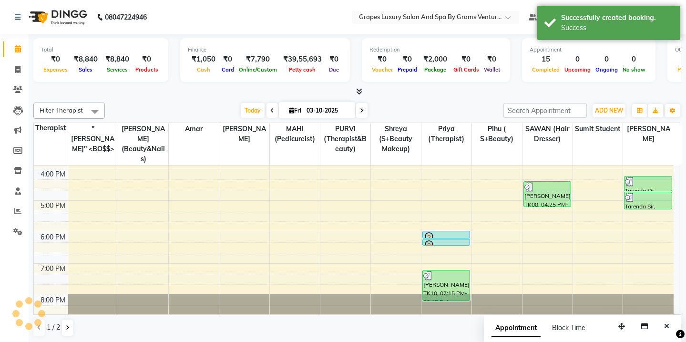
scroll to position [0, 0]
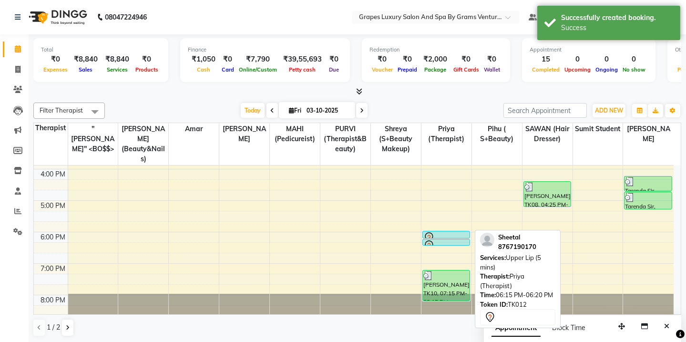
click at [447, 240] on div at bounding box center [446, 245] width 46 height 11
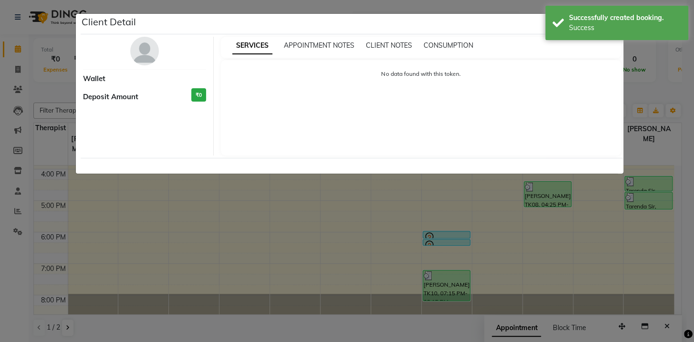
select select "7"
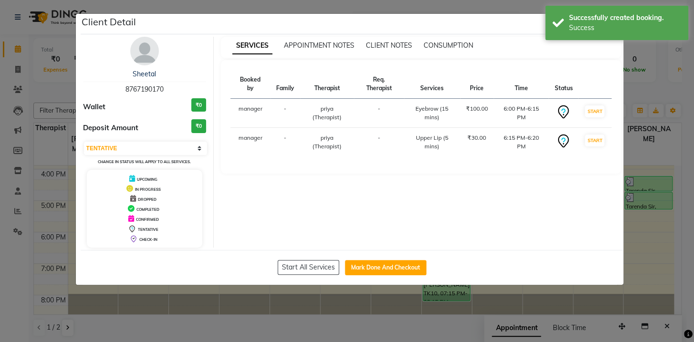
click at [375, 250] on div "Start All Services Mark Done And Checkout" at bounding box center [352, 267] width 542 height 35
click at [380, 263] on button "Mark Done And Checkout" at bounding box center [386, 267] width 82 height 15
select select "service"
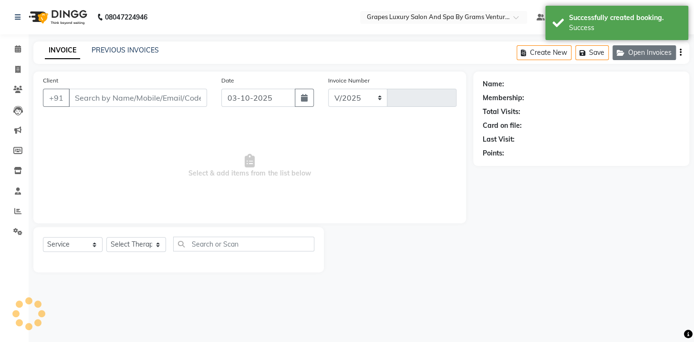
select select "3585"
type input "2772"
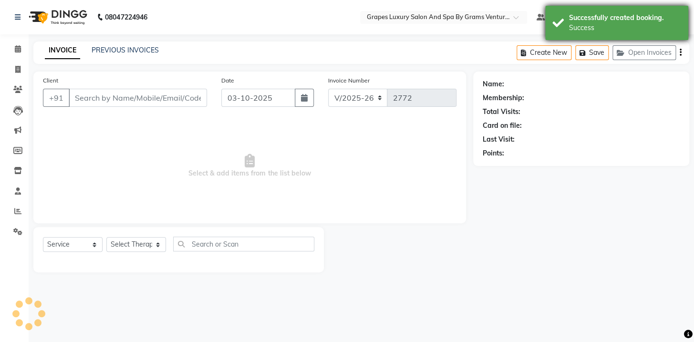
click at [615, 13] on div "Successfully created booking." at bounding box center [625, 18] width 112 height 10
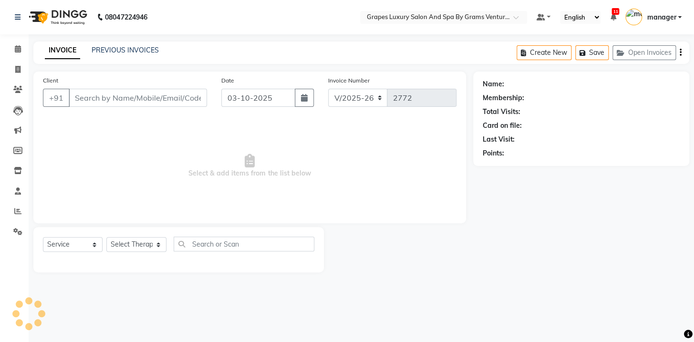
type input "8767190170"
select select "52047"
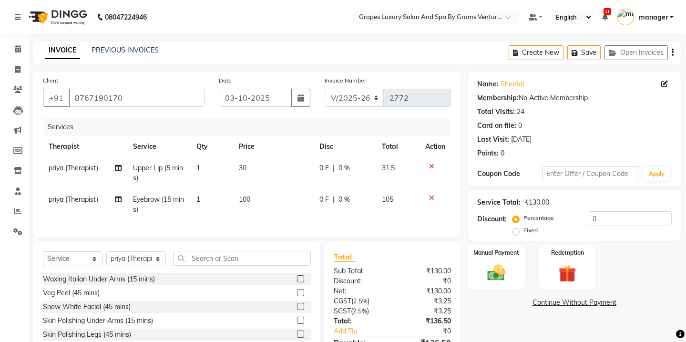
scroll to position [62, 0]
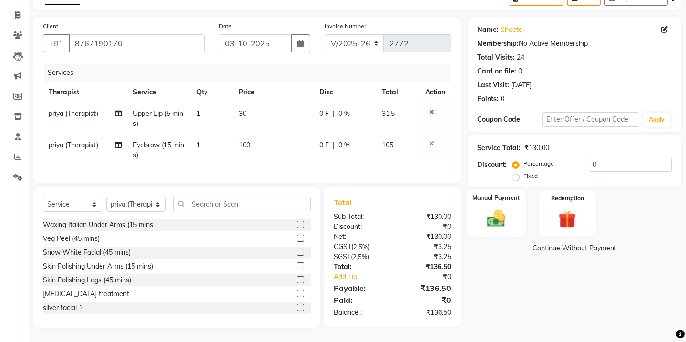
click at [506, 194] on div "Manual Payment" at bounding box center [496, 212] width 59 height 47
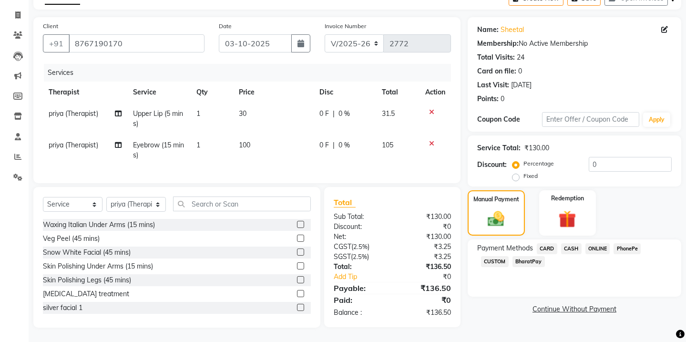
click at [593, 243] on span "ONLINE" at bounding box center [597, 248] width 25 height 11
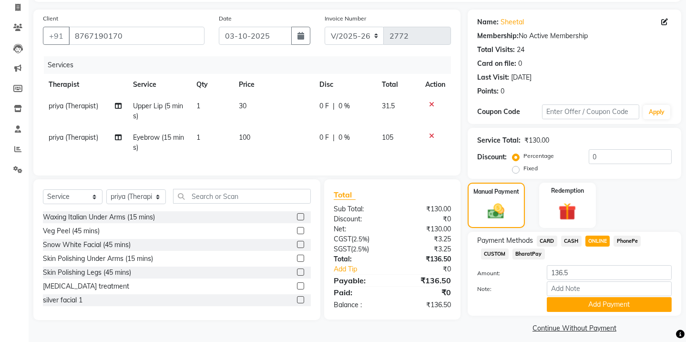
click at [617, 315] on div "Payment Methods CARD CASH ONLINE PhonePe CUSTOM BharatPay Amount: 136.5 Note: A…" at bounding box center [575, 274] width 214 height 84
click at [618, 308] on button "Add Payment" at bounding box center [609, 304] width 125 height 15
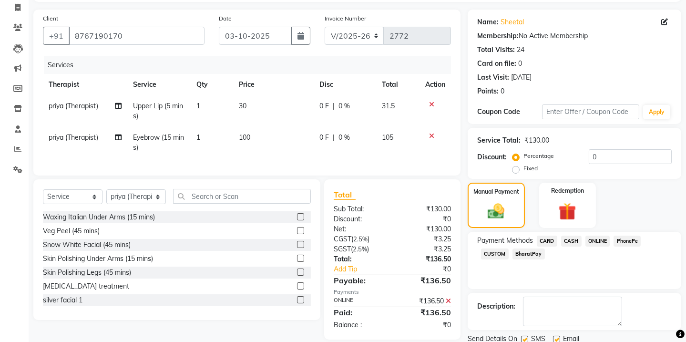
scroll to position [96, 0]
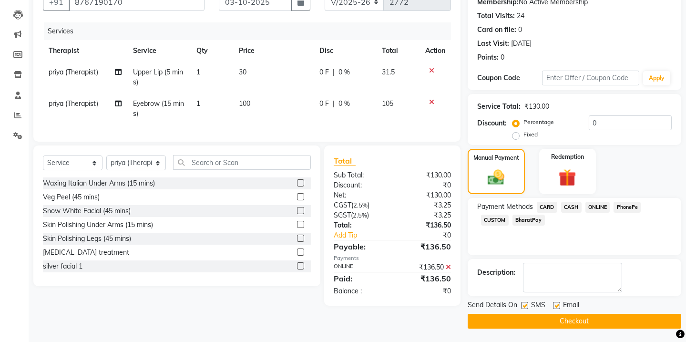
click at [524, 306] on label at bounding box center [524, 305] width 7 height 7
click at [524, 306] on input "checkbox" at bounding box center [524, 306] width 6 height 6
checkbox input "false"
click at [555, 303] on label at bounding box center [556, 305] width 7 height 7
click at [555, 303] on input "checkbox" at bounding box center [556, 306] width 6 height 6
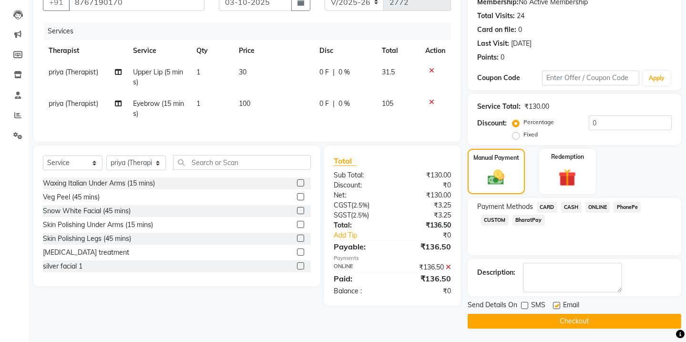
checkbox input "false"
click at [562, 317] on button "Checkout" at bounding box center [575, 321] width 214 height 15
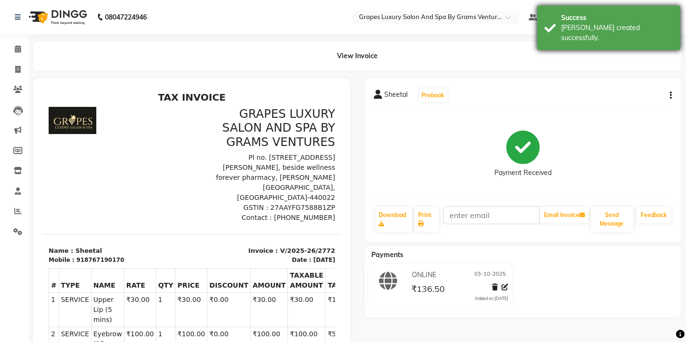
click at [588, 16] on div "Success" at bounding box center [617, 18] width 112 height 10
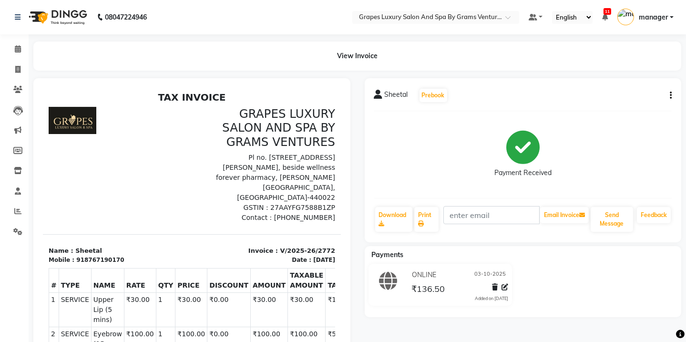
click at [26, 48] on div "View Invoice" at bounding box center [357, 55] width 662 height 29
click at [14, 52] on span at bounding box center [18, 49] width 17 height 11
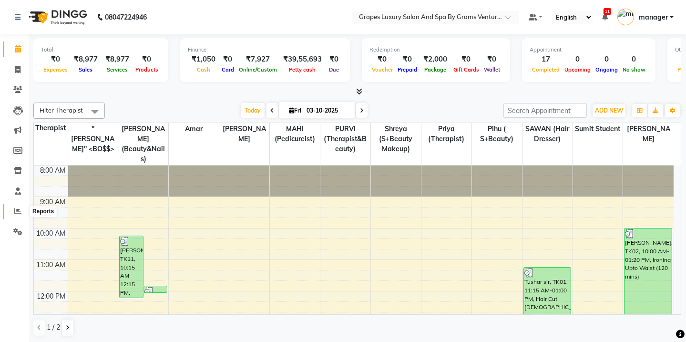
click at [11, 210] on span at bounding box center [18, 211] width 17 height 11
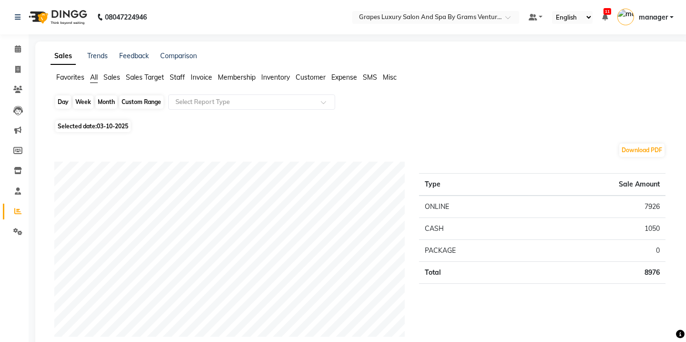
click at [61, 98] on div "Day" at bounding box center [63, 101] width 16 height 13
select select "10"
select select "2025"
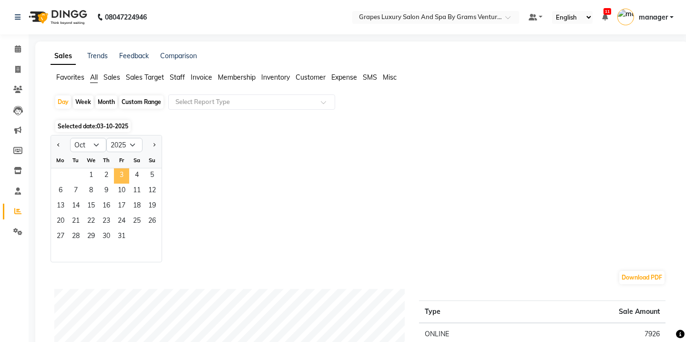
click at [121, 173] on span "3" at bounding box center [121, 175] width 15 height 15
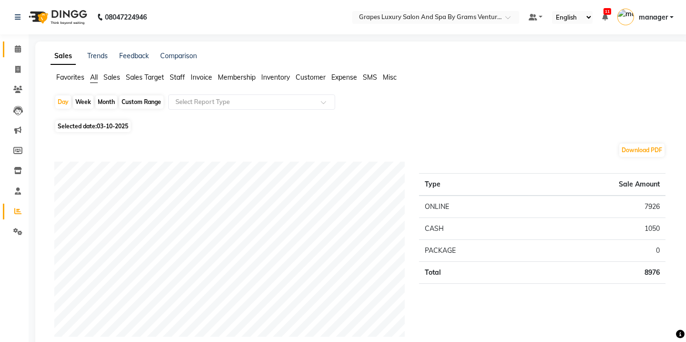
click at [17, 57] on link "Calendar" at bounding box center [14, 49] width 23 height 16
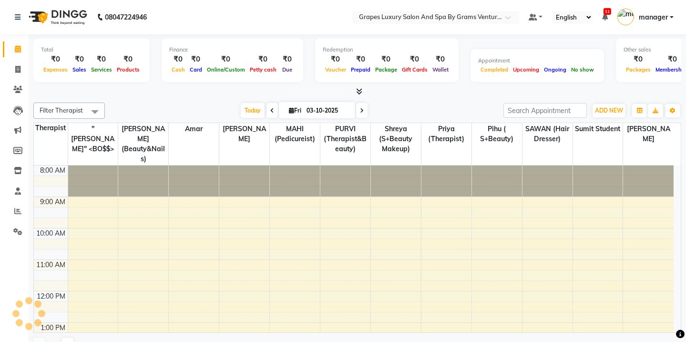
scroll to position [230, 0]
